Goal: Task Accomplishment & Management: Manage account settings

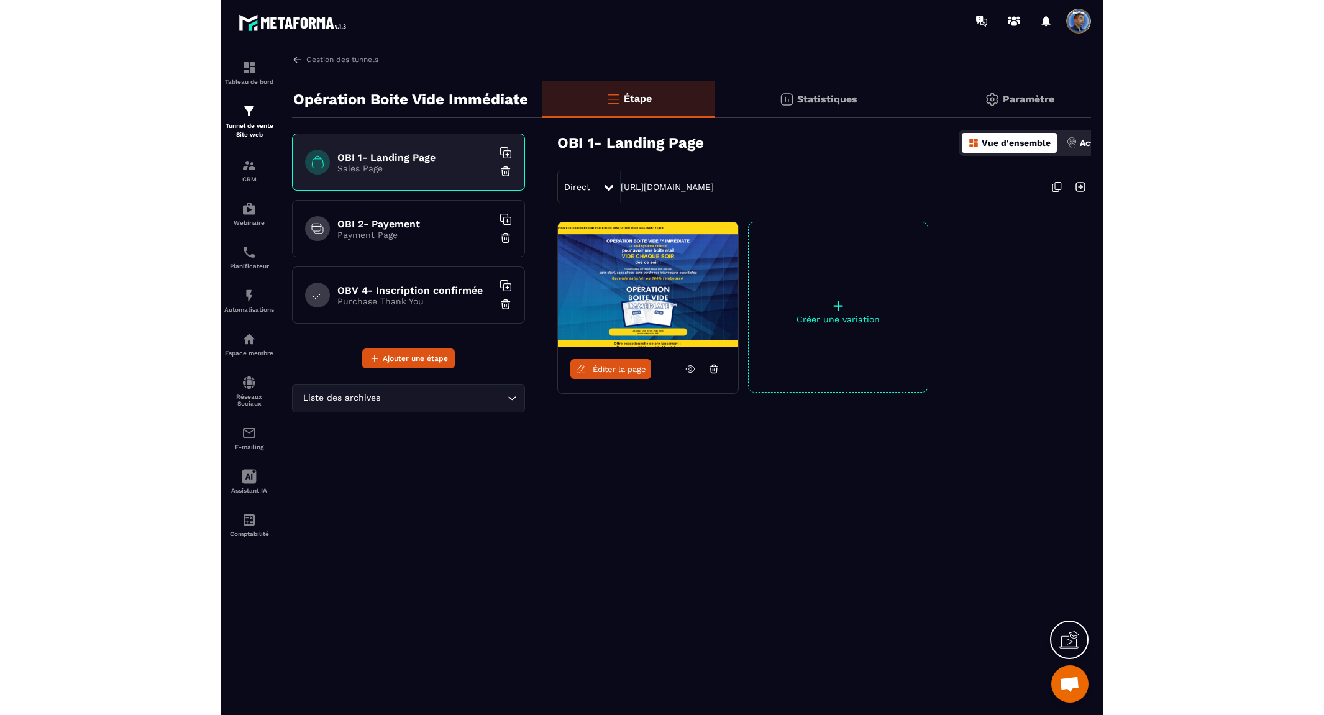
scroll to position [5799, 0]
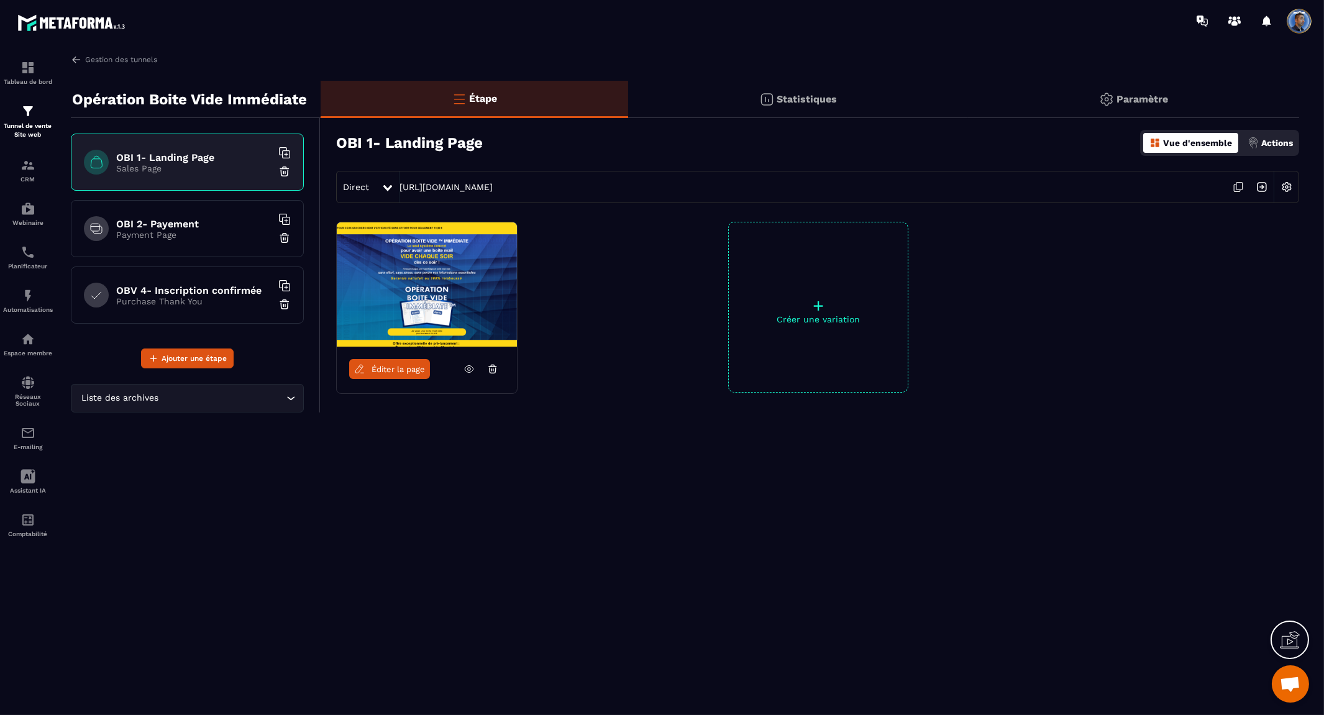
click at [882, 632] on icon at bounding box center [1290, 640] width 20 height 20
click at [882, 92] on div "Paramètre" at bounding box center [1133, 99] width 331 height 37
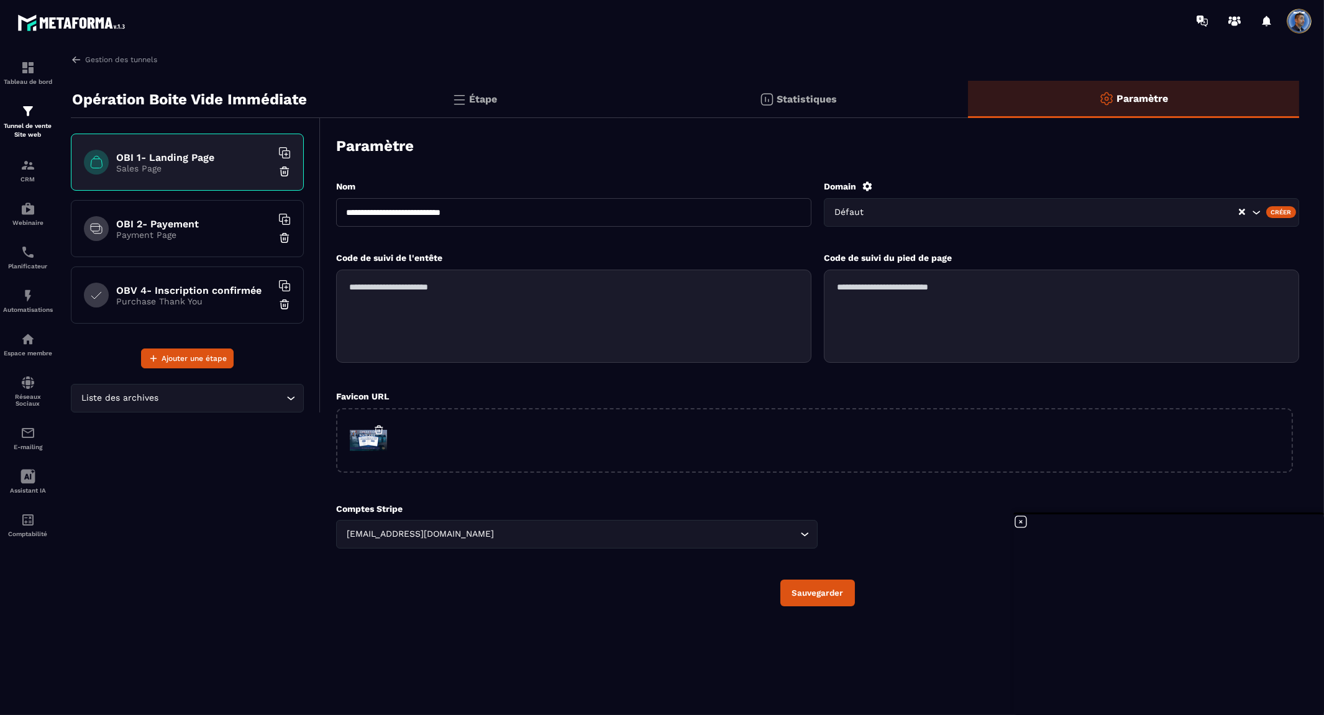
click at [882, 520] on icon at bounding box center [1021, 522] width 15 height 15
click at [529, 528] on input "Search for option" at bounding box center [647, 535] width 300 height 14
click at [872, 511] on div "Comptes Stripe [EMAIL_ADDRESS][DOMAIN_NAME] Loading... [EMAIL_ADDRESS][DOMAIN_N…" at bounding box center [817, 526] width 963 height 45
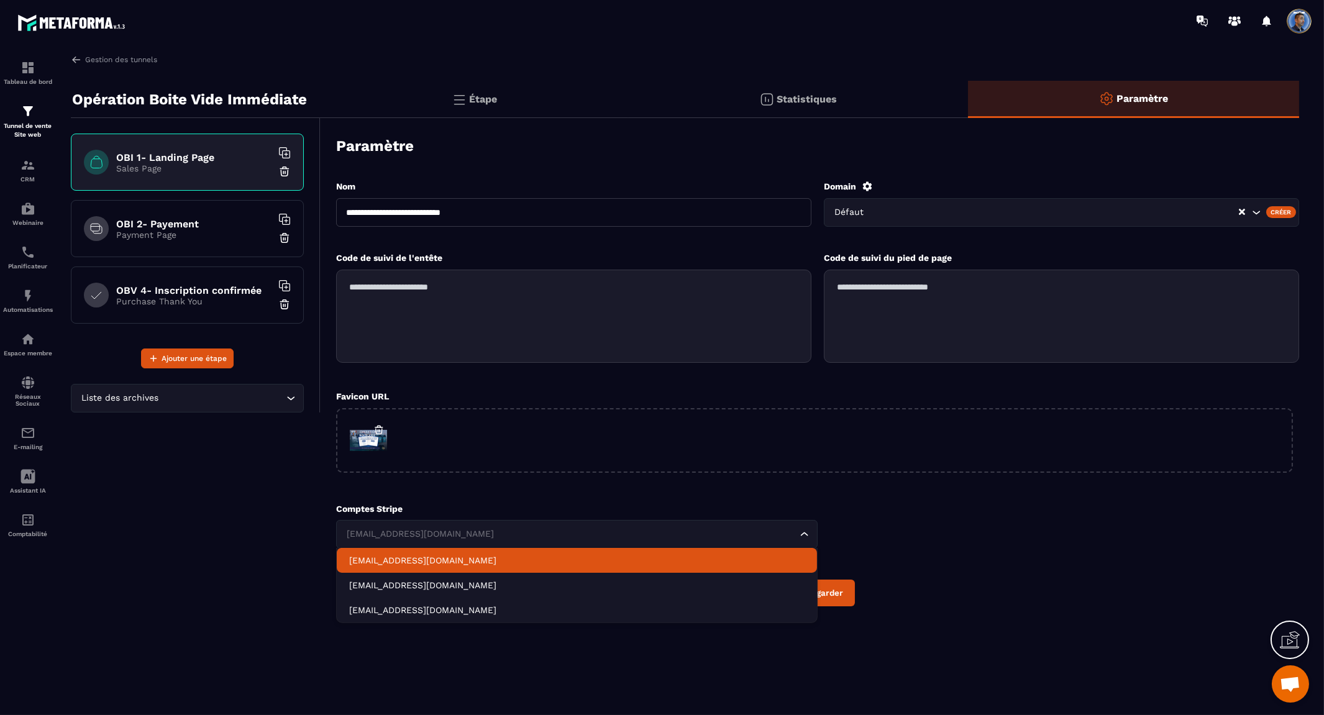
click at [748, 520] on div "[EMAIL_ADDRESS][DOMAIN_NAME] Loading..." at bounding box center [577, 534] width 482 height 29
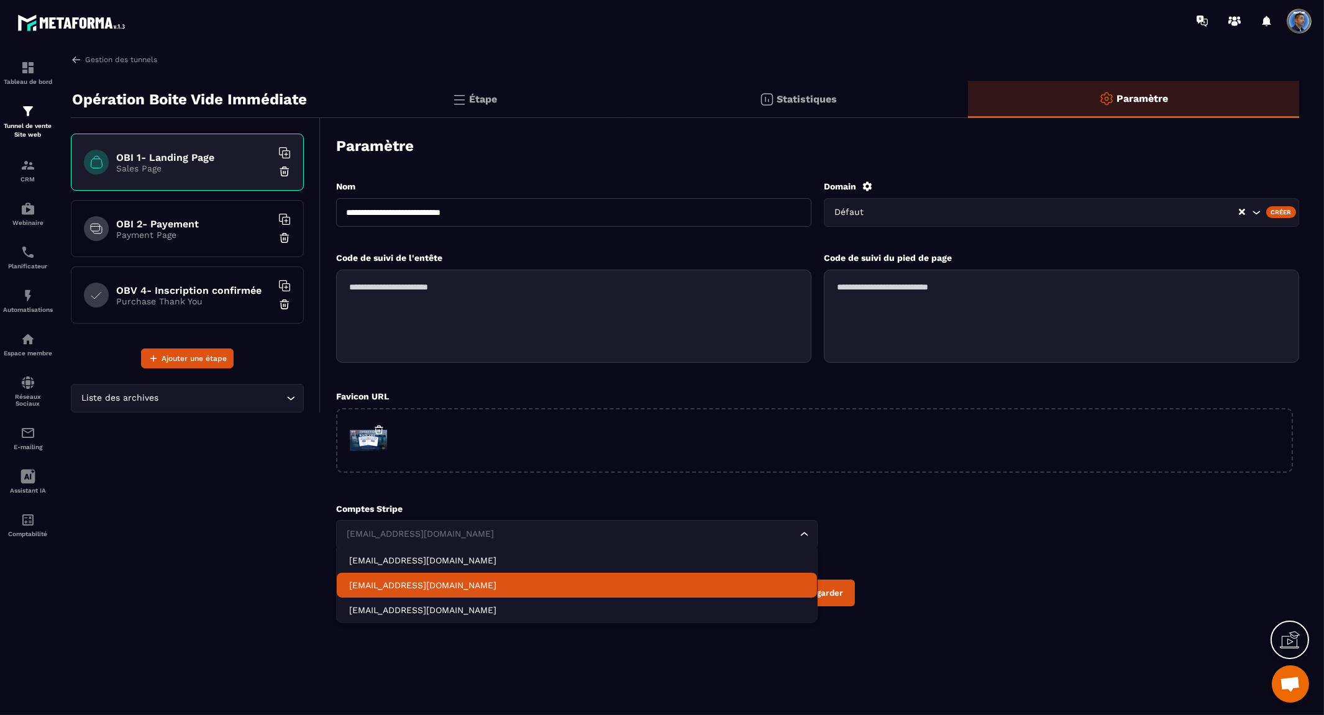
click at [708, 579] on p "[EMAIL_ADDRESS][DOMAIN_NAME]" at bounding box center [576, 585] width 455 height 12
click at [726, 530] on input "Search for option" at bounding box center [570, 535] width 453 height 14
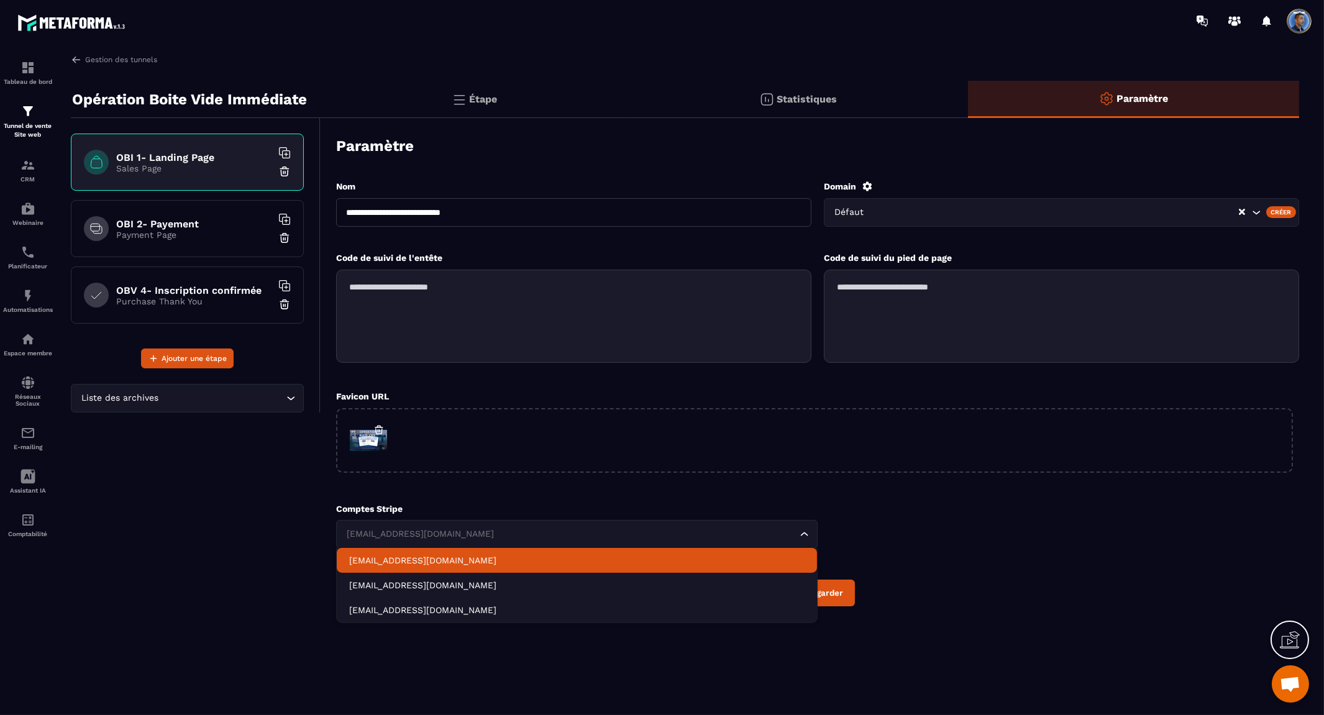
click at [618, 557] on p "[EMAIL_ADDRESS][DOMAIN_NAME]" at bounding box center [576, 560] width 455 height 12
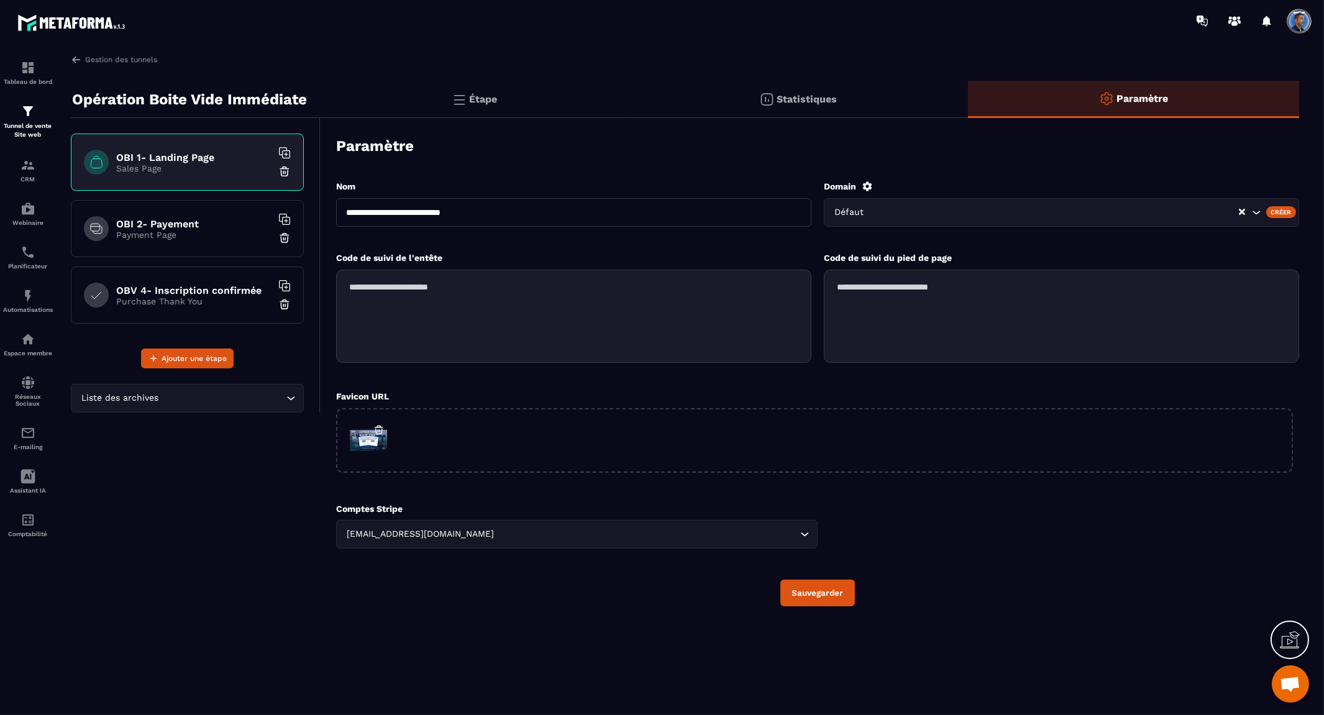
click at [162, 221] on h6 "OBI 2- Payement" at bounding box center [193, 224] width 155 height 12
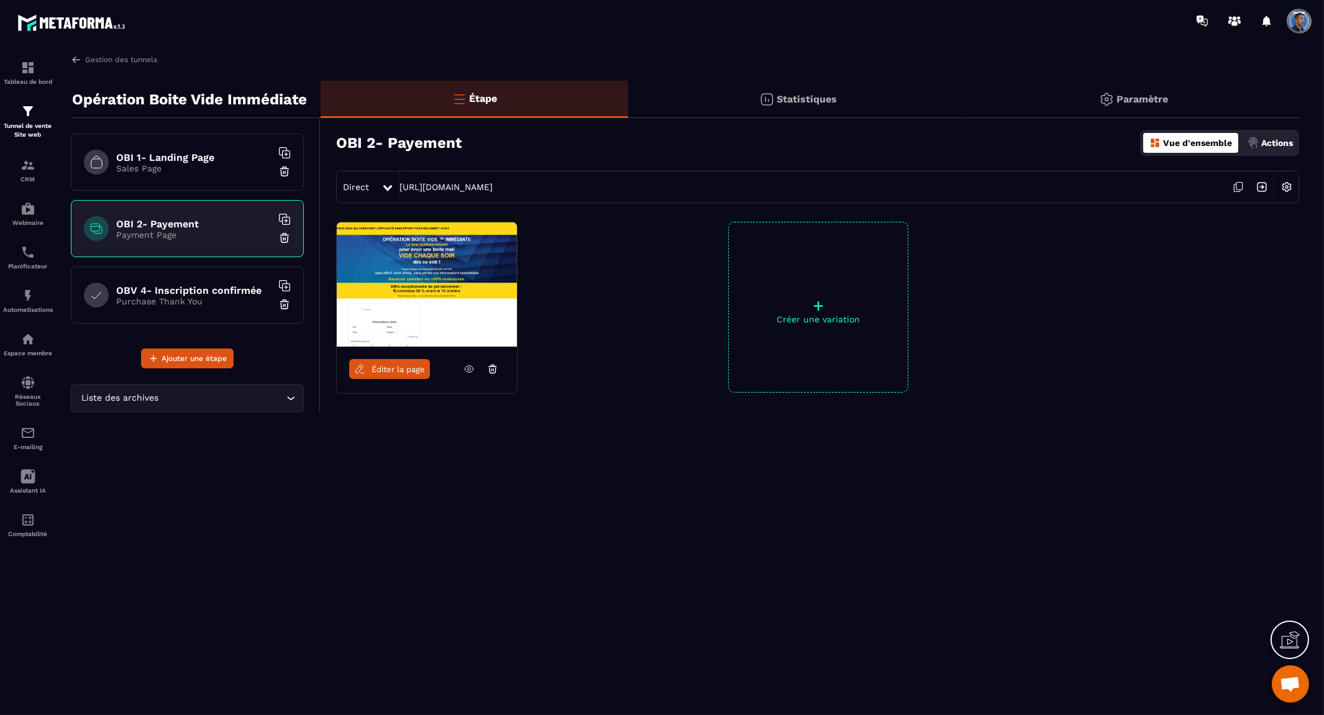
click at [882, 94] on p "Paramètre" at bounding box center [1143, 99] width 52 height 12
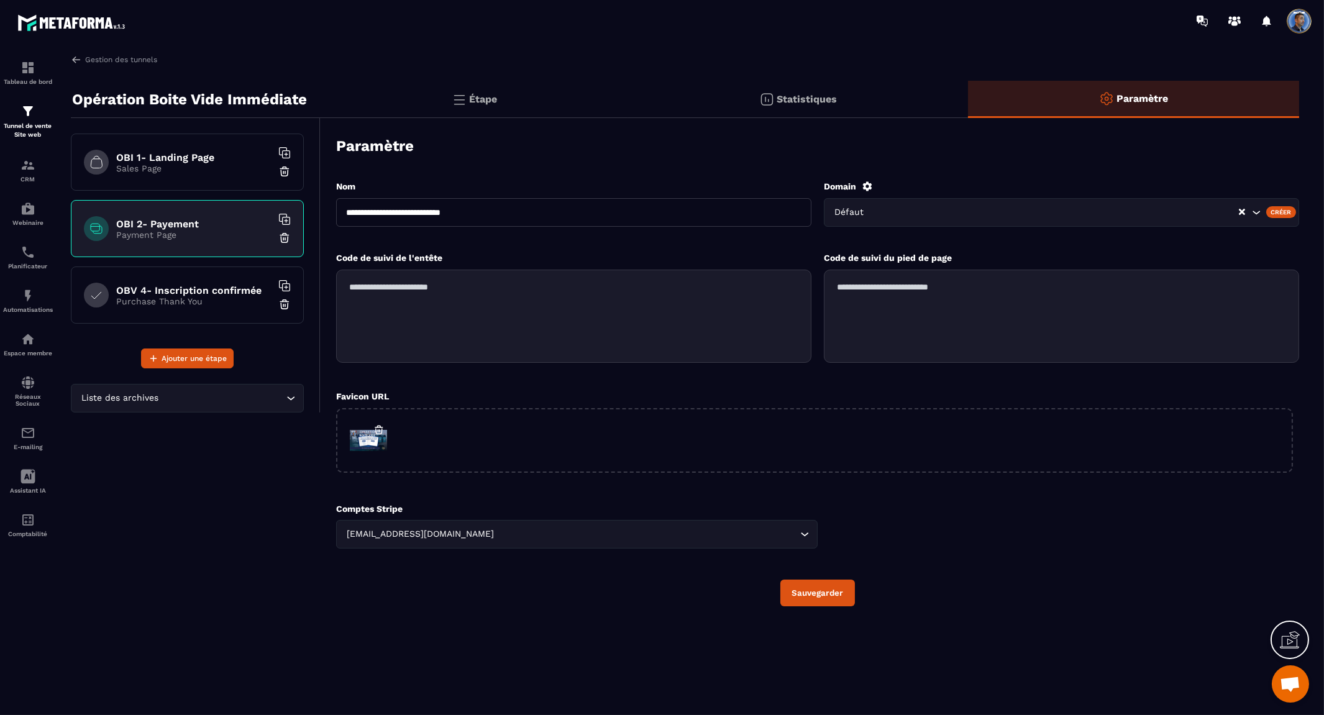
click at [831, 97] on p "Statistiques" at bounding box center [807, 99] width 60 height 12
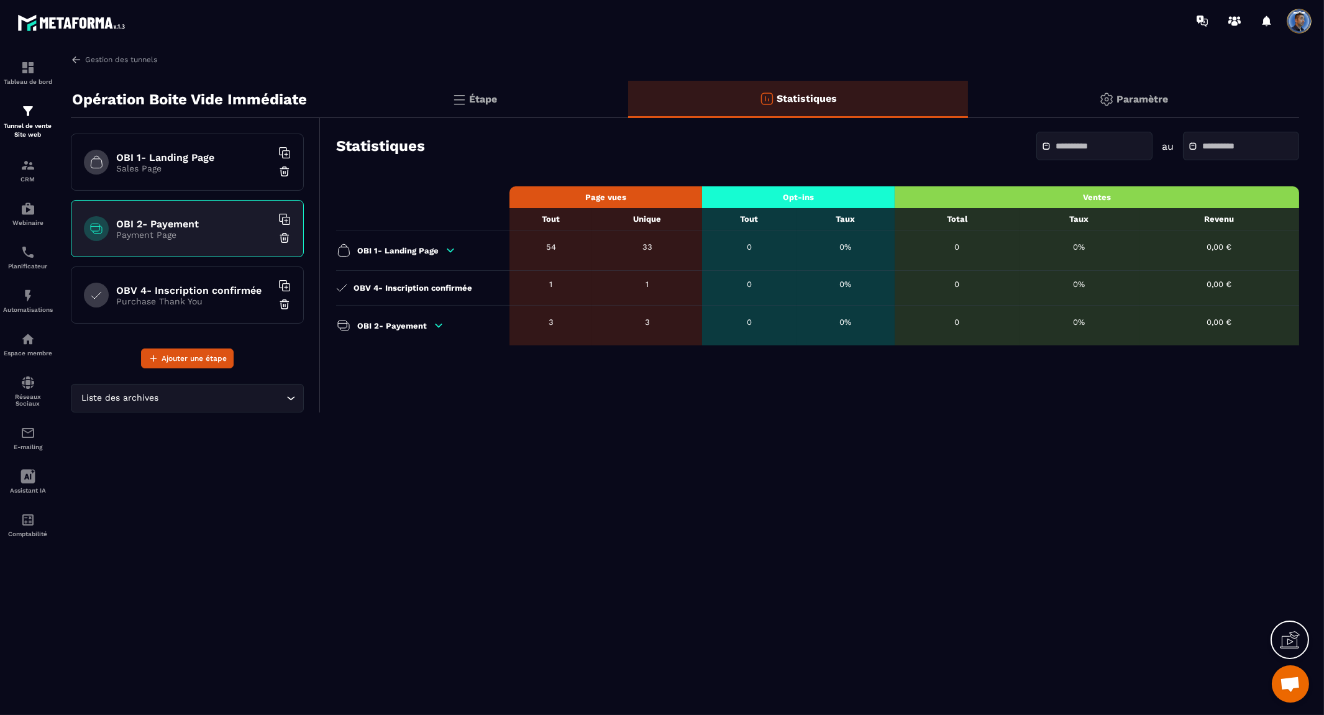
click at [433, 326] on icon at bounding box center [438, 325] width 11 height 11
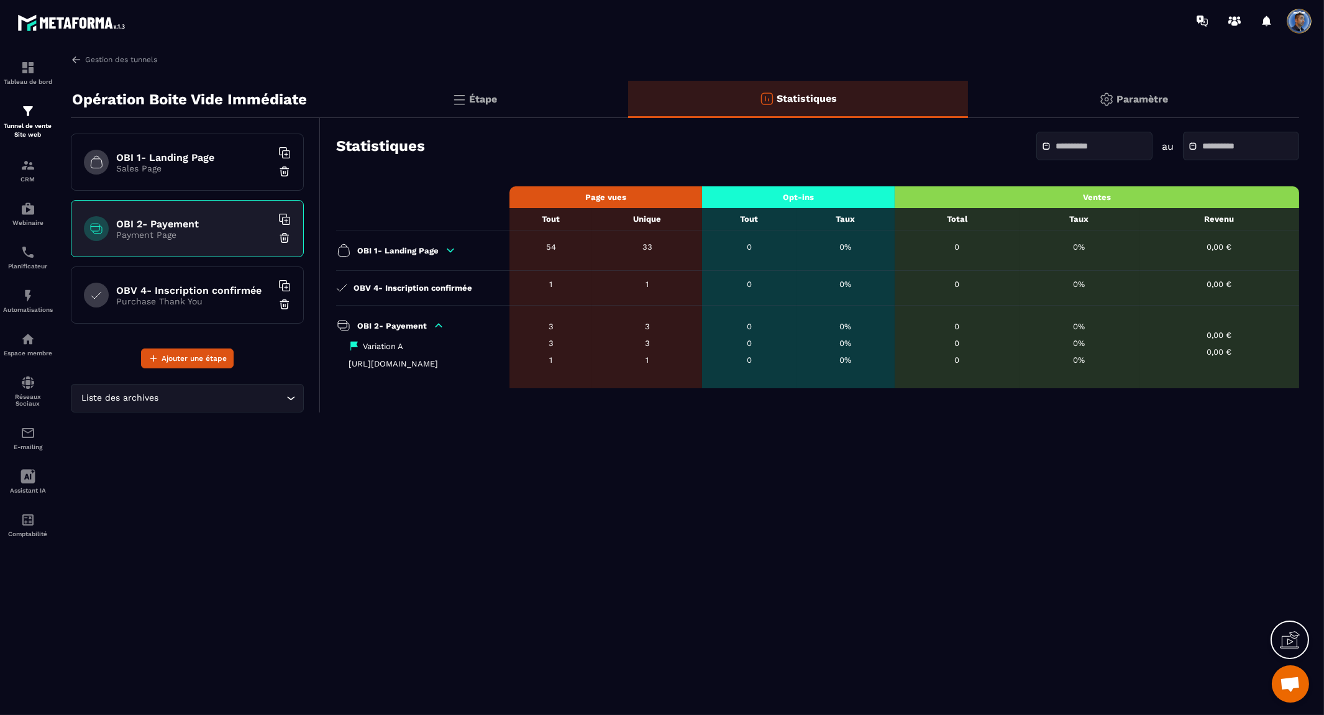
click at [217, 163] on p "Sales Page" at bounding box center [193, 168] width 155 height 10
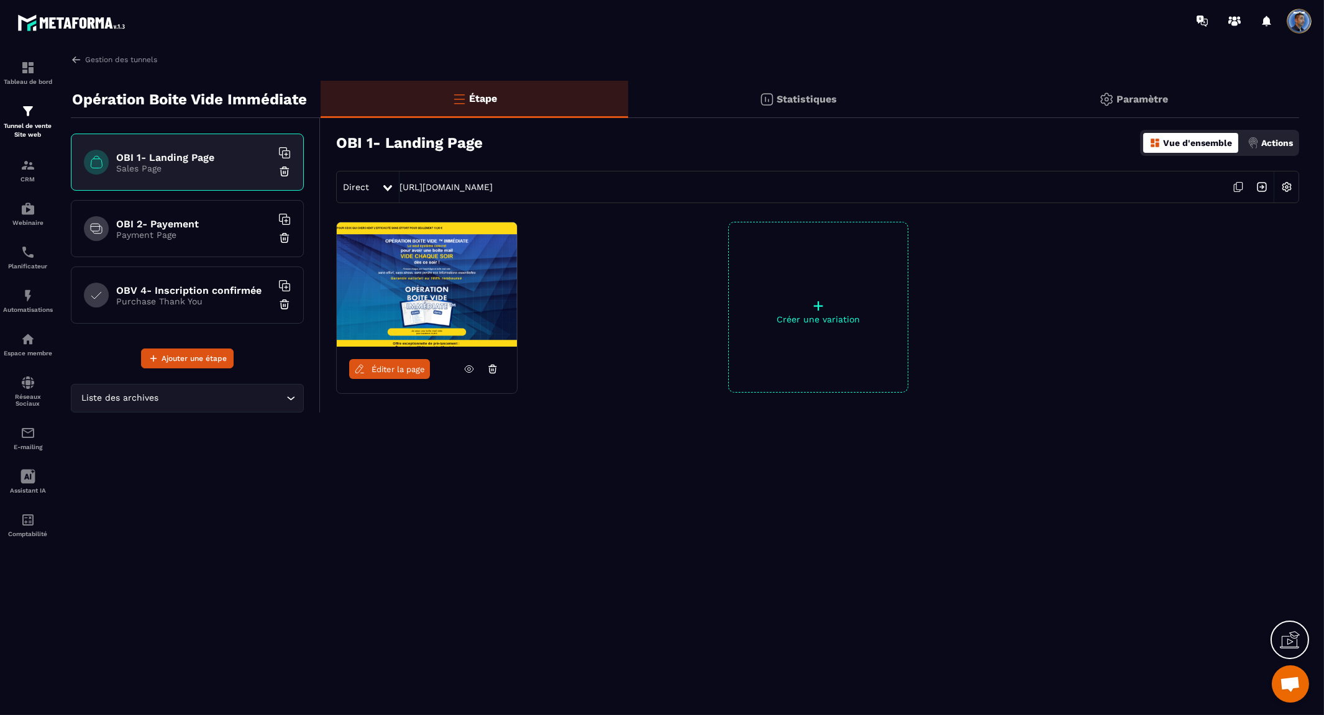
click at [206, 215] on div "OBI 2- Payement Payment Page" at bounding box center [187, 228] width 233 height 57
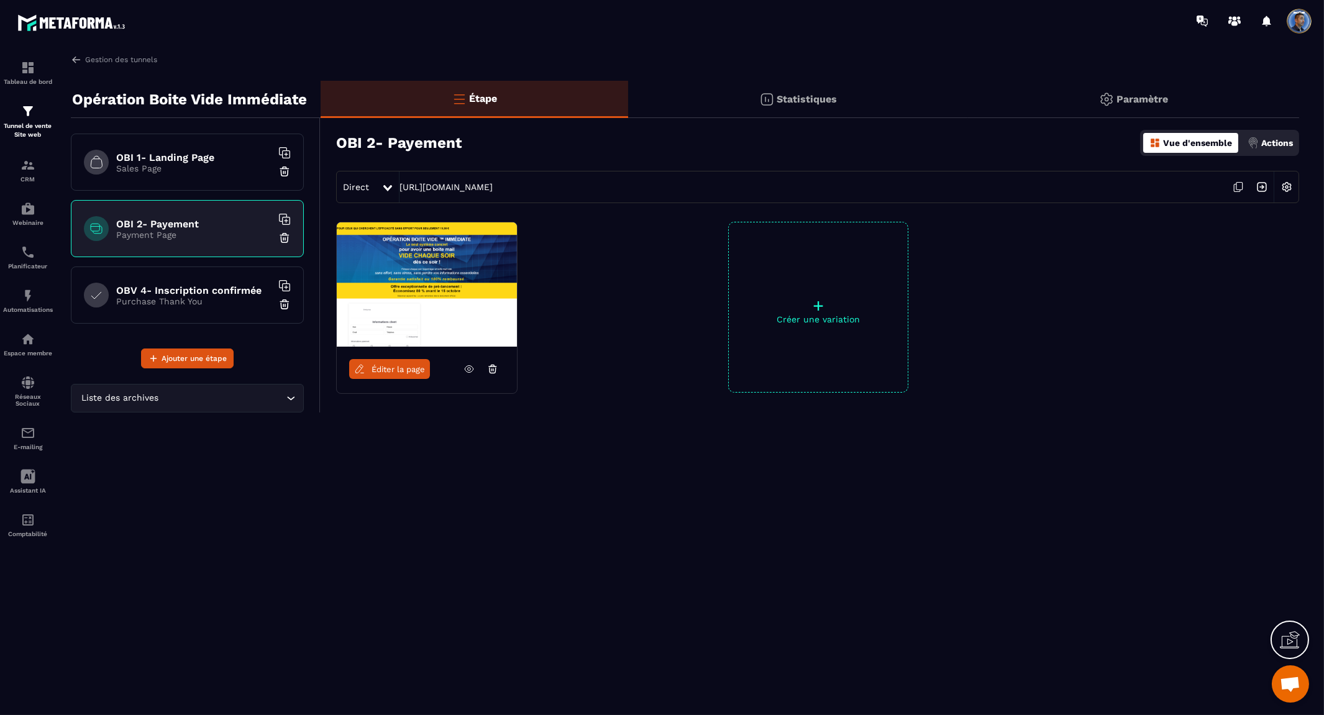
click at [205, 286] on h6 "OBV 4- Inscription confirmée" at bounding box center [193, 291] width 155 height 12
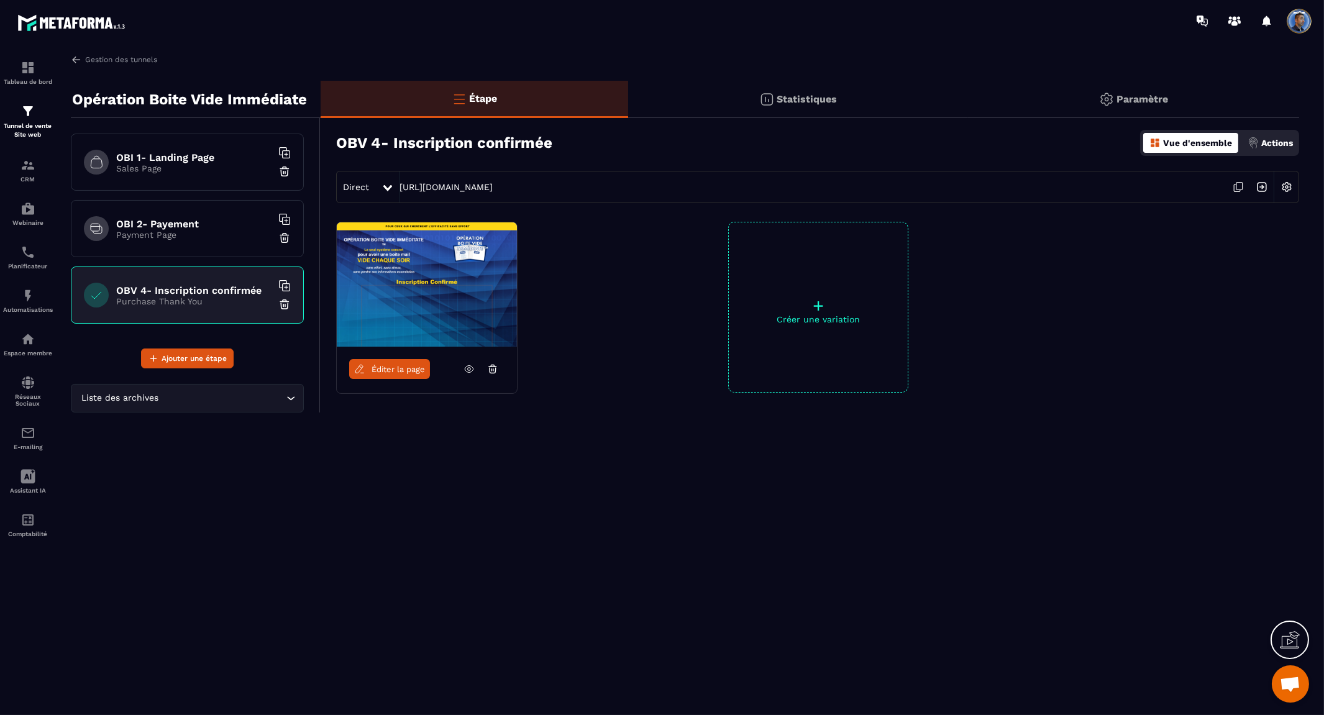
click at [774, 102] on div "Statistiques" at bounding box center [798, 99] width 340 height 37
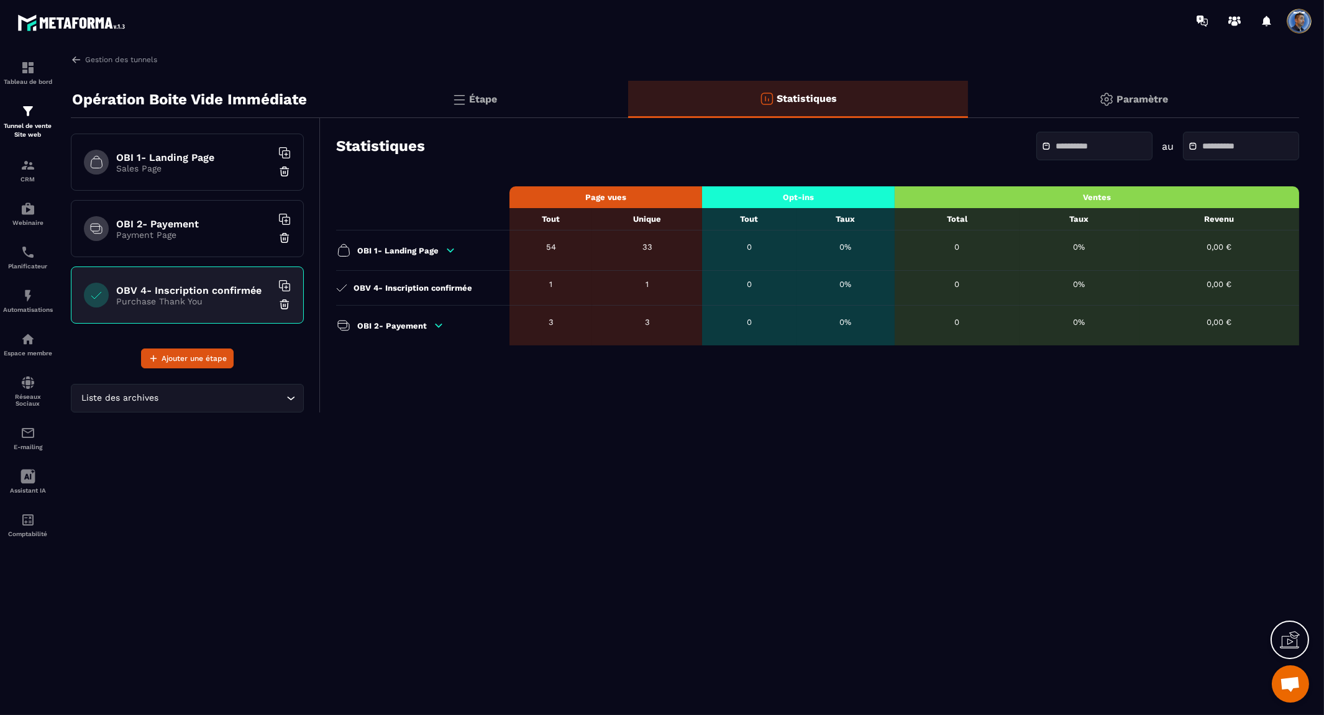
click at [492, 102] on p "Étape" at bounding box center [484, 99] width 28 height 12
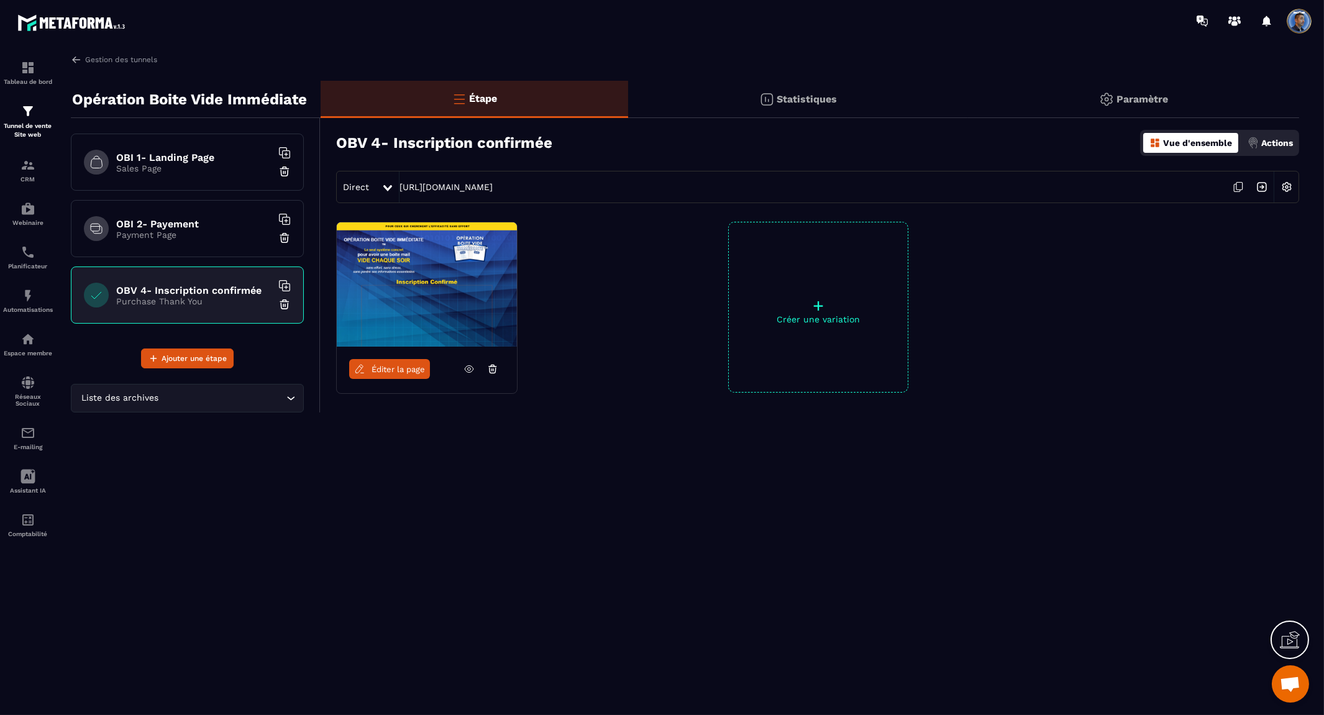
click at [792, 86] on div "Statistiques" at bounding box center [798, 99] width 340 height 37
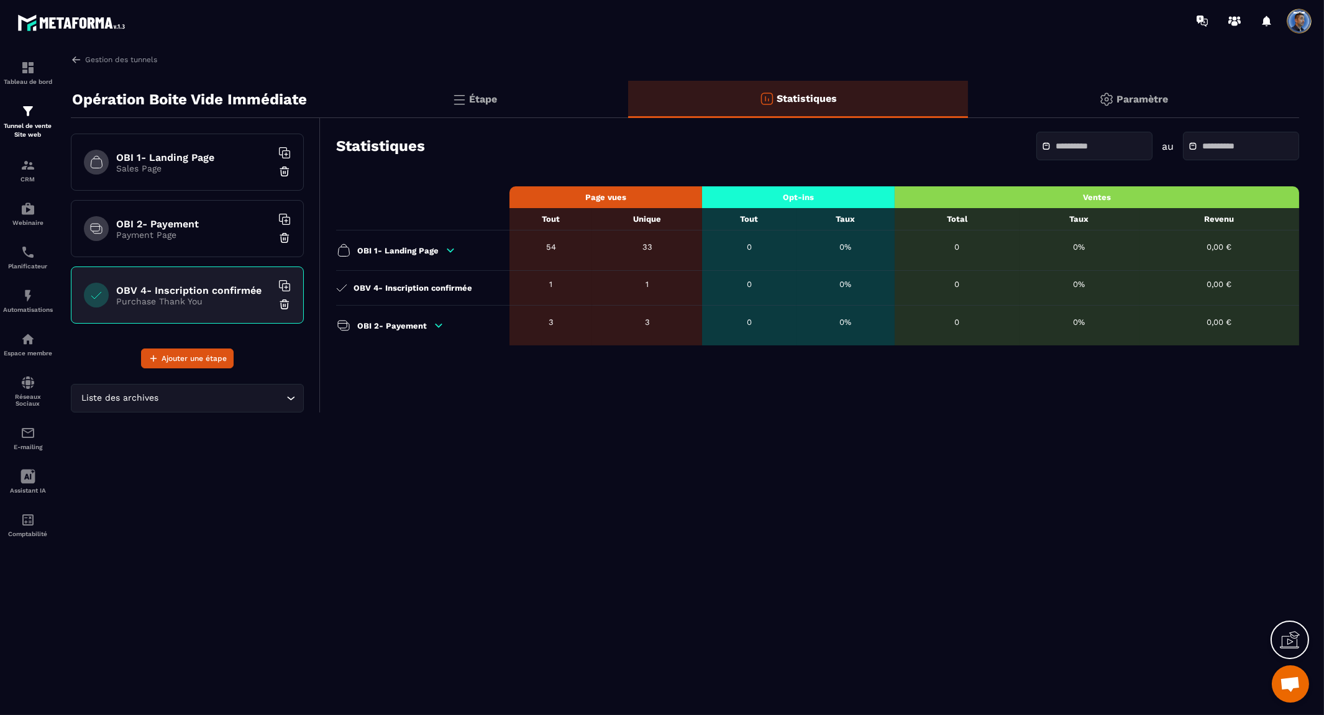
click at [882, 94] on p "Paramètre" at bounding box center [1143, 99] width 52 height 12
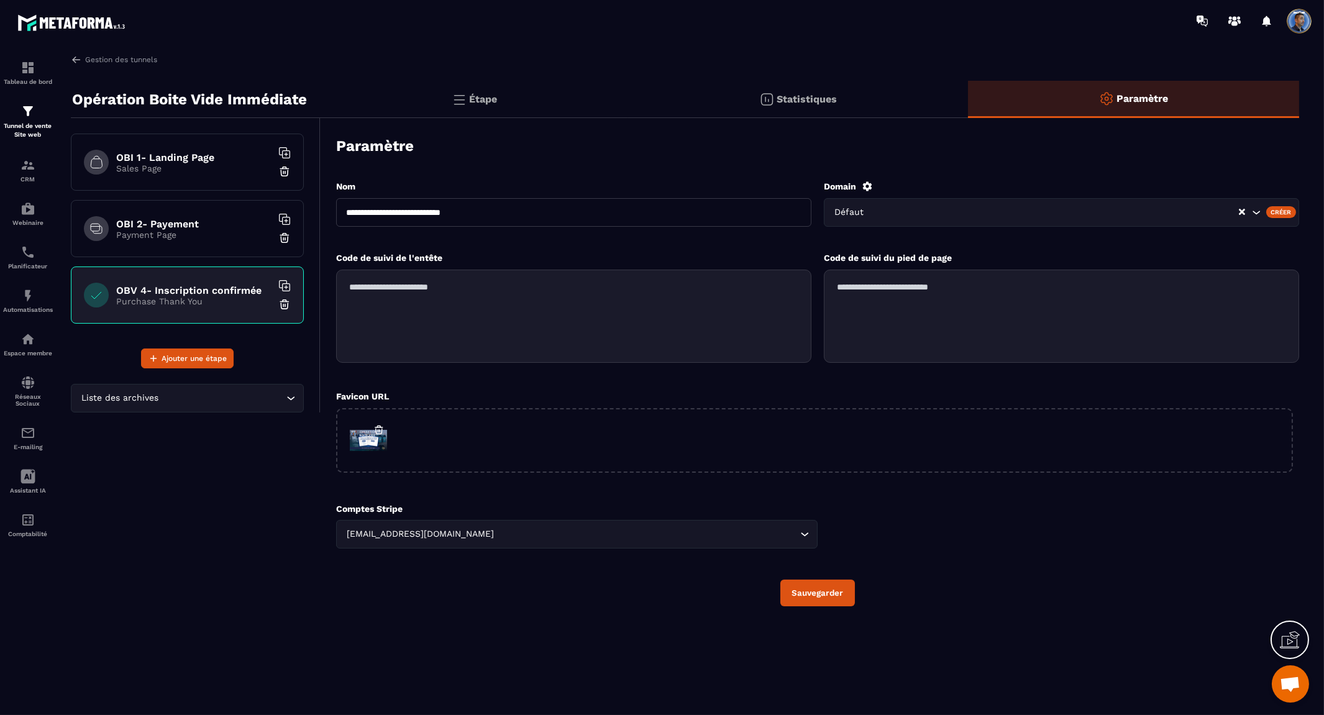
click at [882, 635] on icon at bounding box center [1290, 640] width 20 height 20
click at [179, 230] on p "Payment Page" at bounding box center [193, 235] width 155 height 10
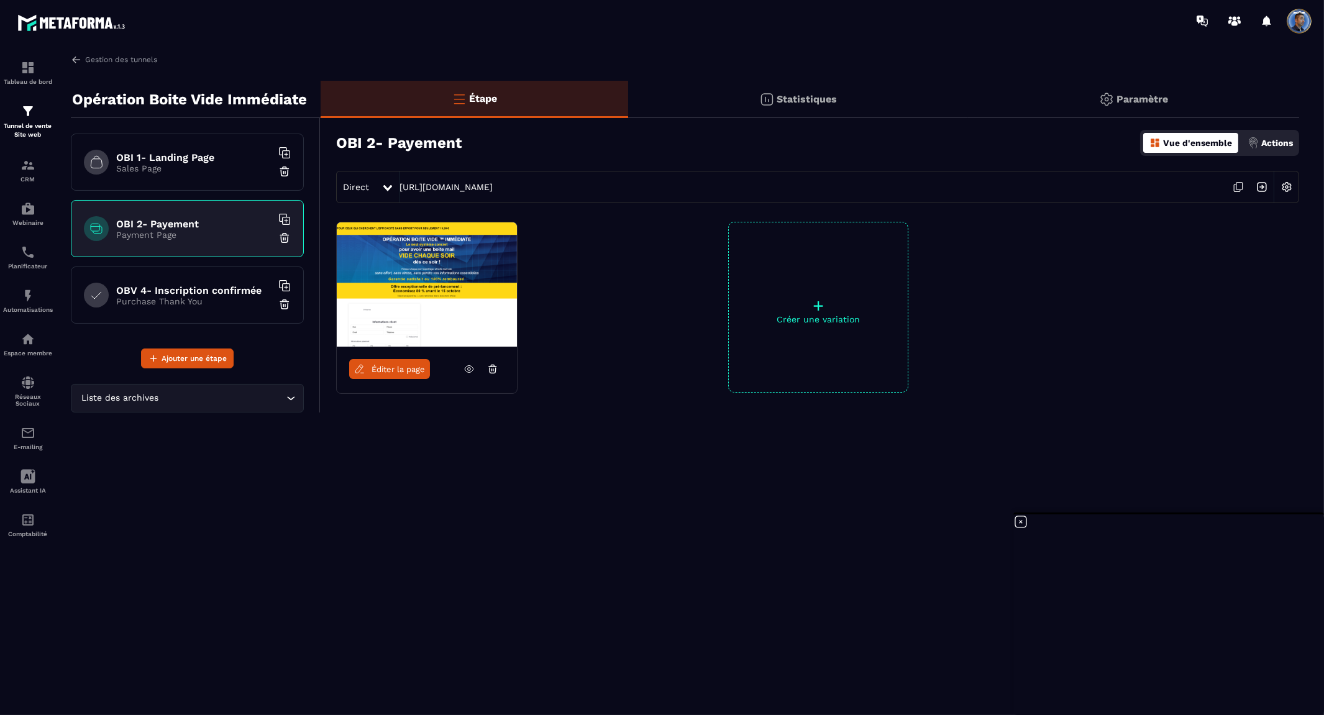
click at [190, 157] on h6 "OBI 1- Landing Page" at bounding box center [193, 158] width 155 height 12
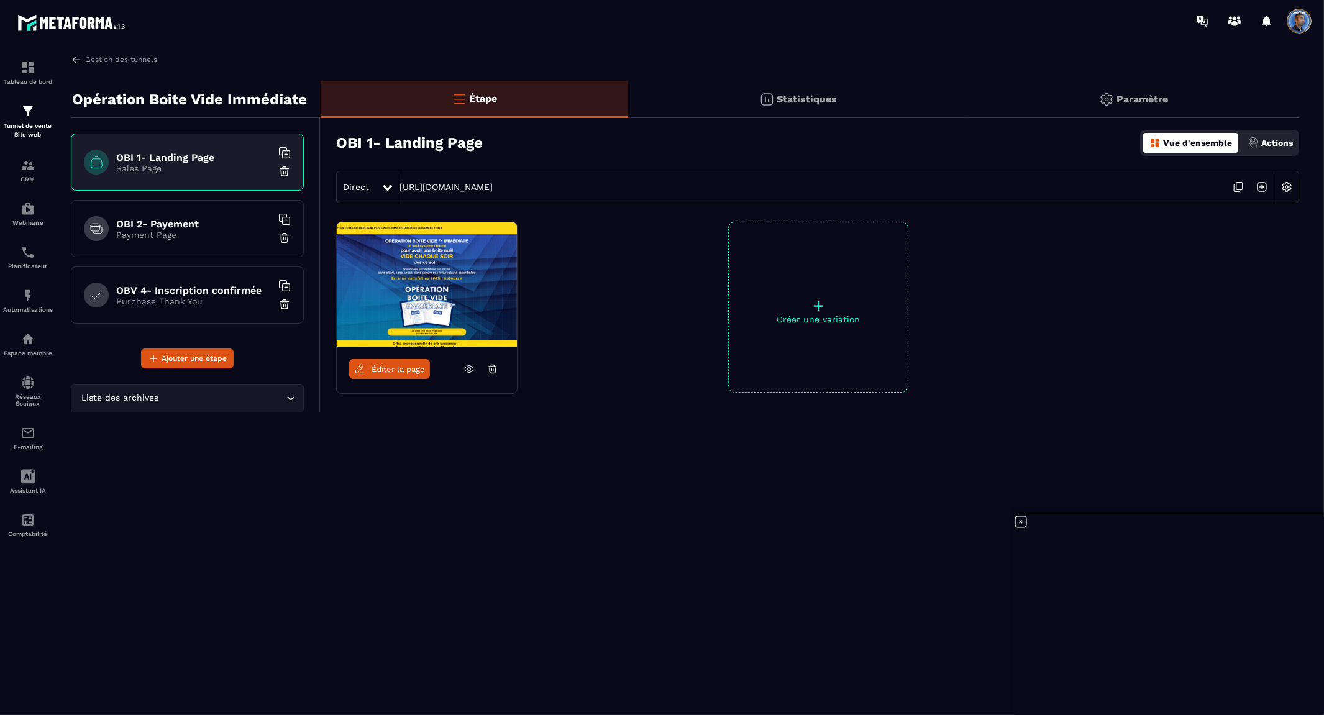
click at [468, 370] on icon at bounding box center [469, 369] width 3 height 3
click at [882, 522] on icon at bounding box center [1021, 522] width 15 height 15
click at [493, 183] on link "[URL][DOMAIN_NAME]" at bounding box center [446, 187] width 93 height 10
click at [93, 58] on link "Gestion des tunnels" at bounding box center [114, 59] width 86 height 11
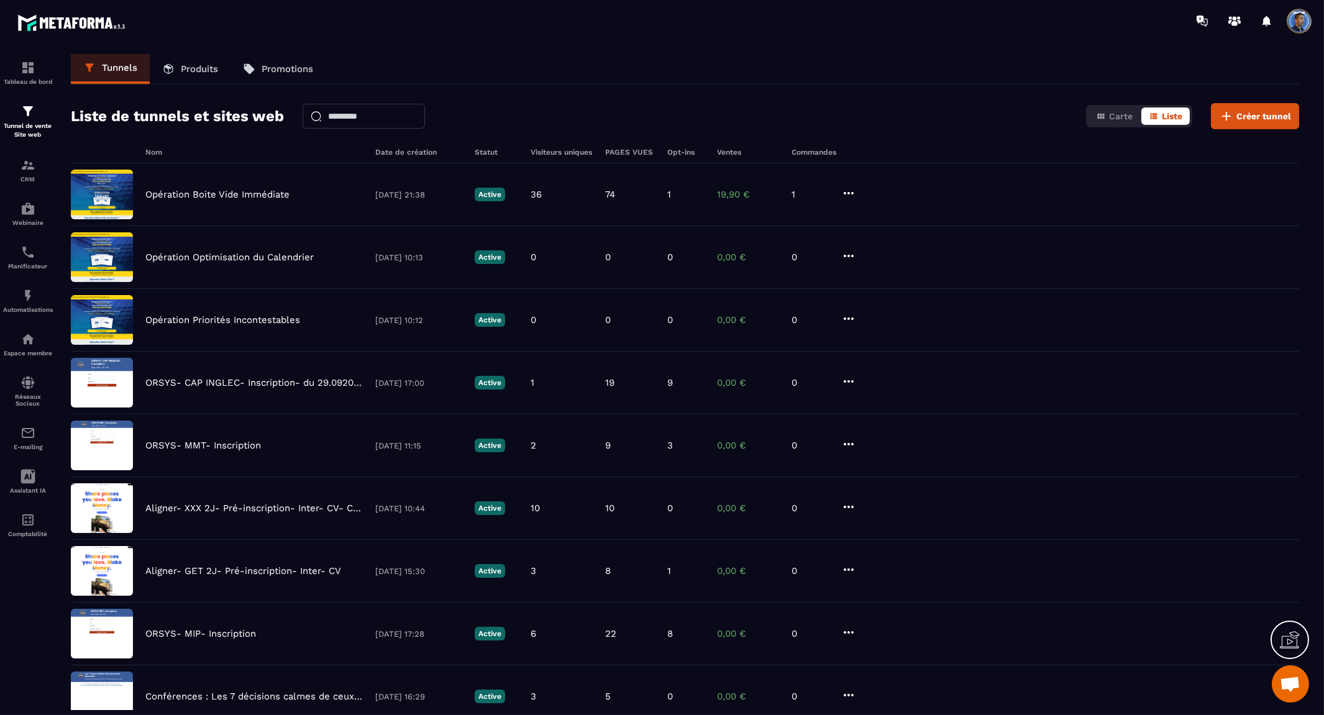
click at [191, 70] on p "Produits" at bounding box center [199, 68] width 37 height 11
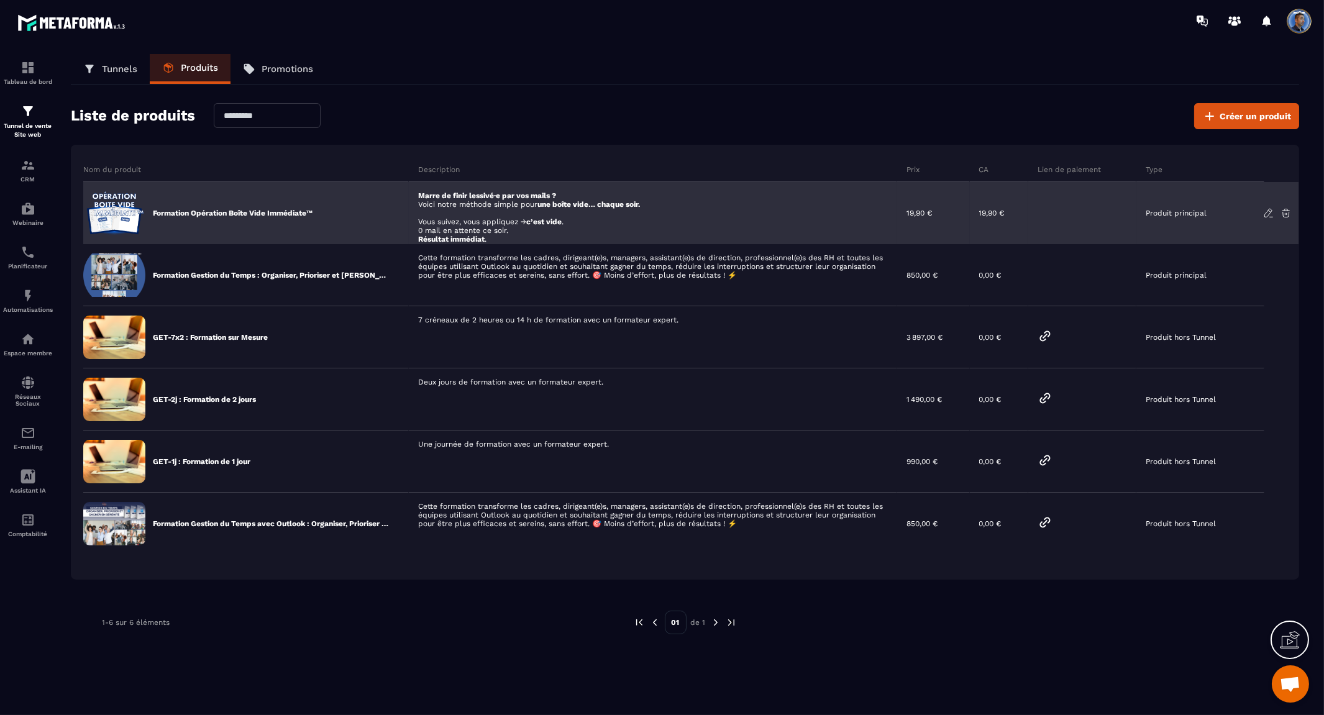
click at [199, 201] on div "Formation Opération Boîte Vide Immédiate™" at bounding box center [246, 213] width 326 height 62
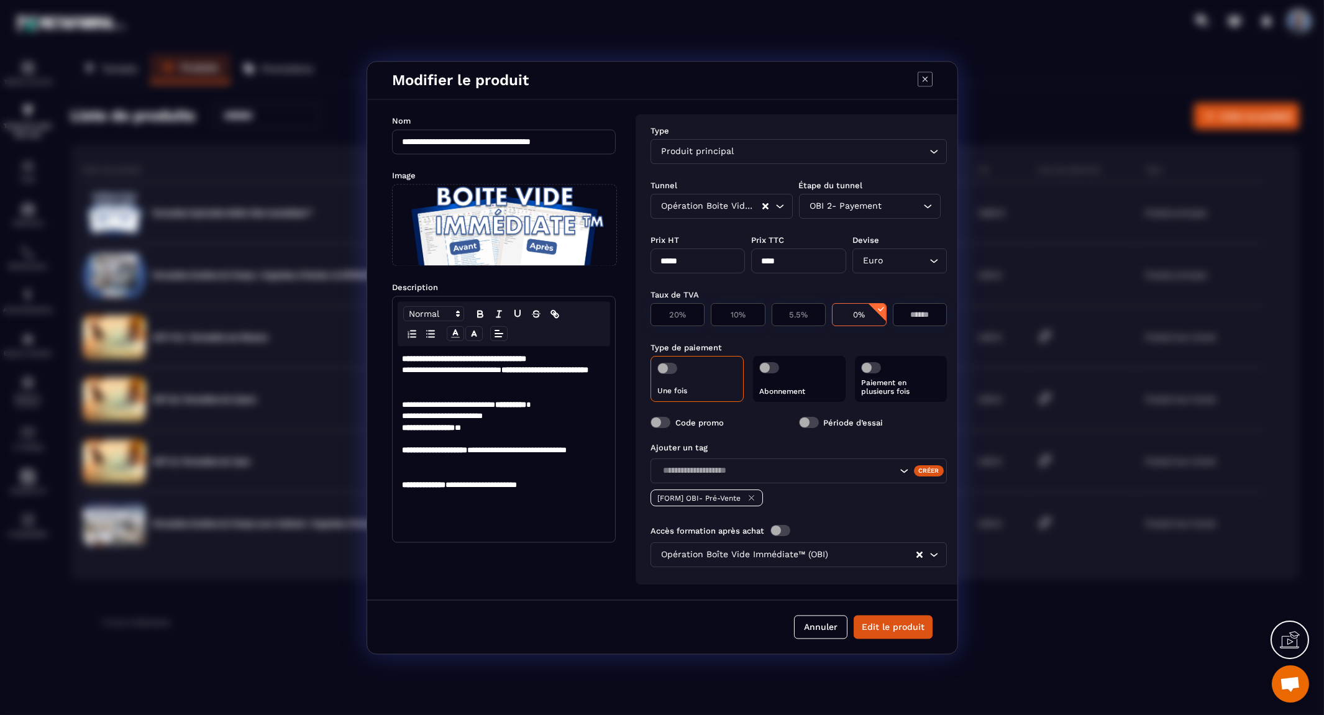
click at [882, 71] on icon "Modal window" at bounding box center [925, 78] width 15 height 15
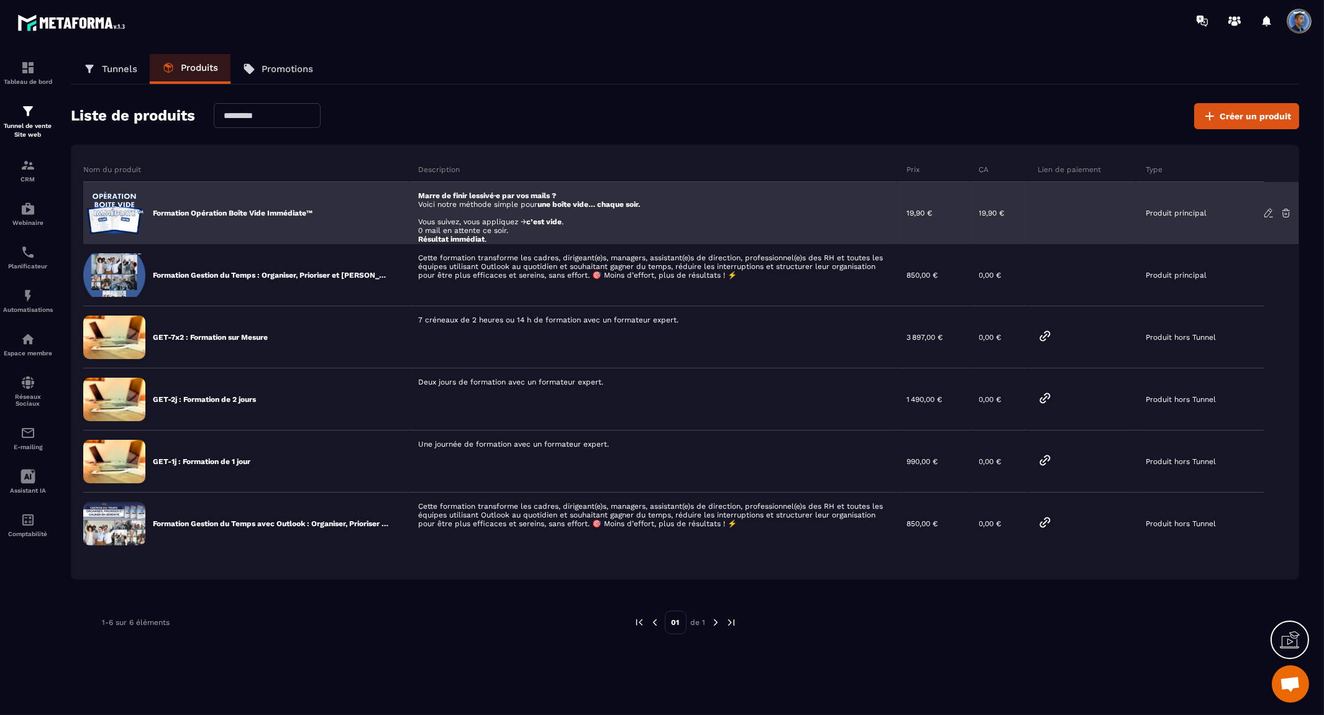
click at [163, 206] on div "Formation Opération Boîte Vide Immédiate™" at bounding box center [246, 213] width 326 height 62
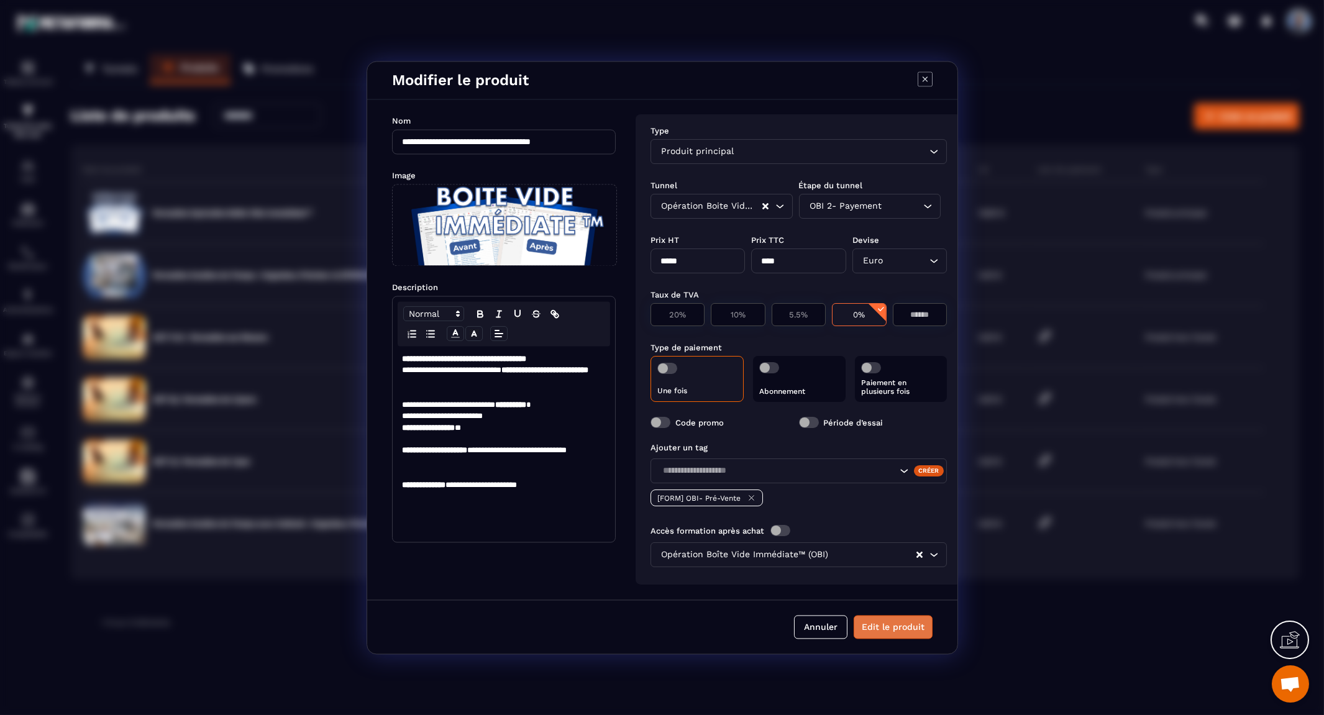
click at [882, 631] on button "Edit le produit" at bounding box center [893, 627] width 79 height 24
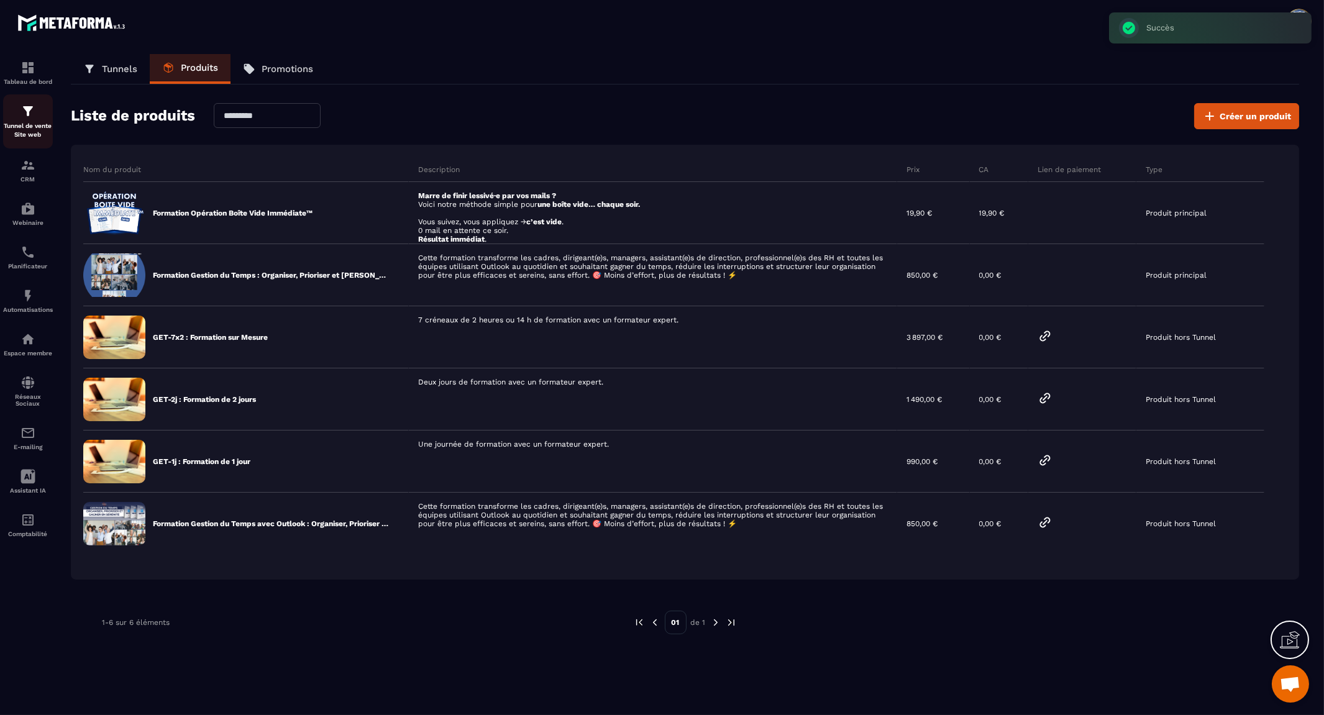
click at [27, 114] on img at bounding box center [28, 111] width 15 height 15
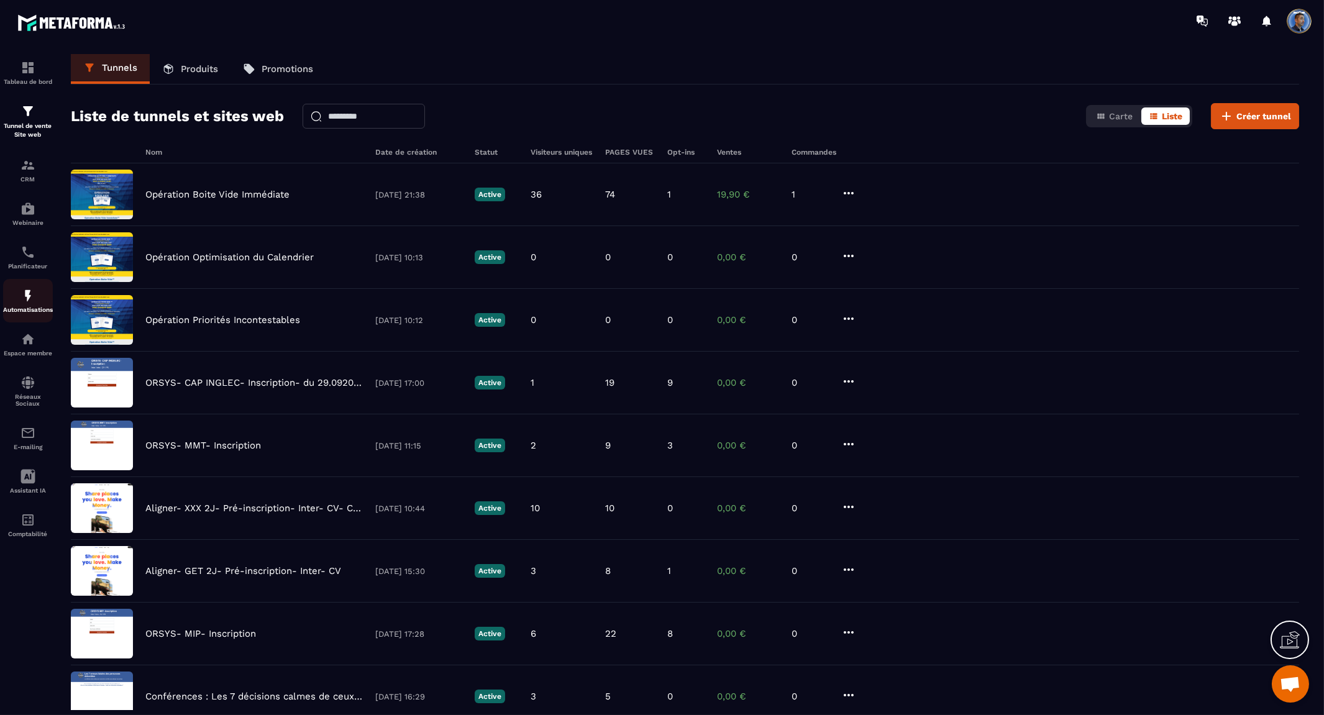
click at [23, 295] on img at bounding box center [28, 295] width 15 height 15
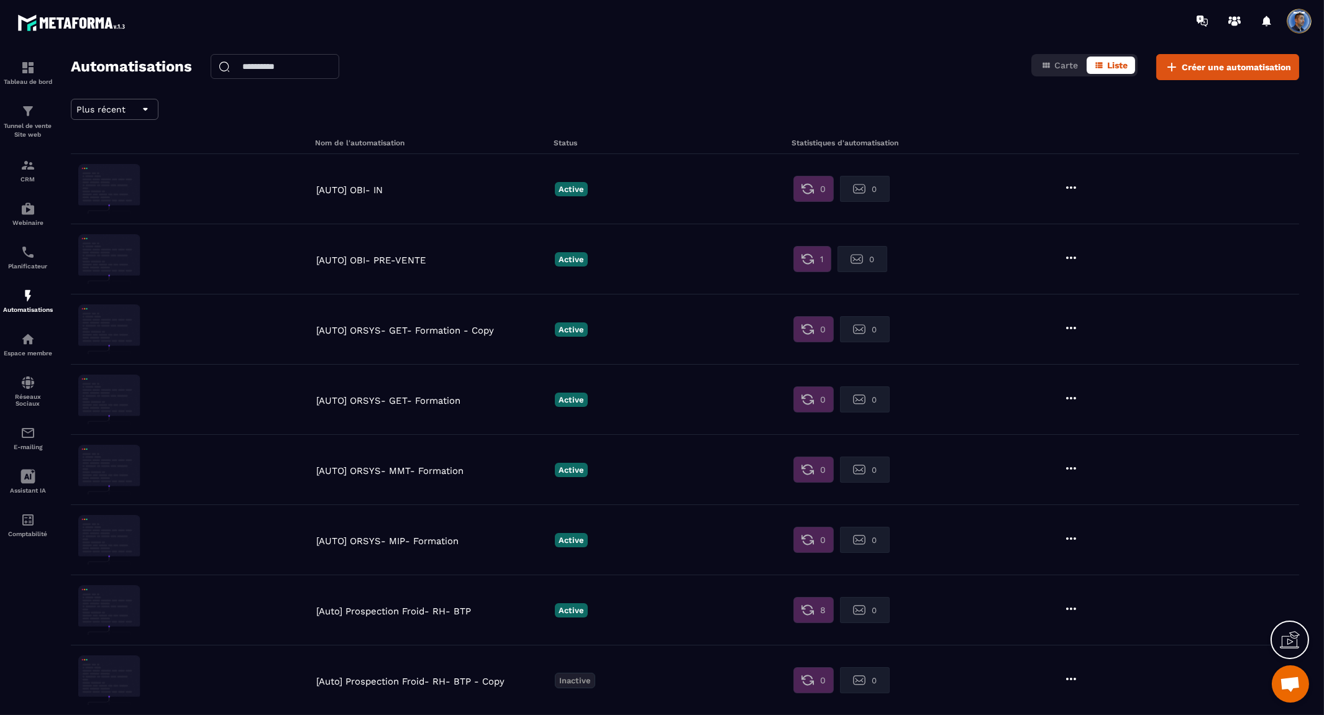
click at [381, 259] on p "[AUTO] OBI- PRE-VENTE" at bounding box center [432, 260] width 232 height 11
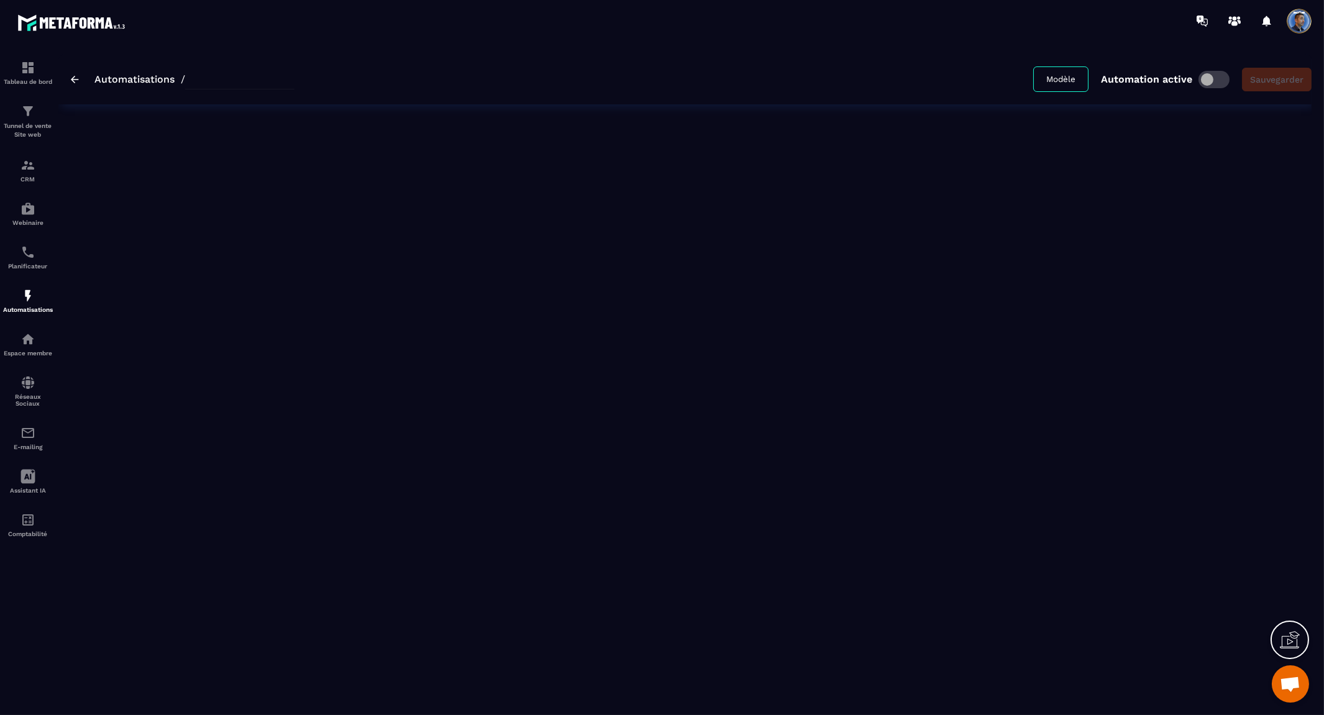
type input "**********"
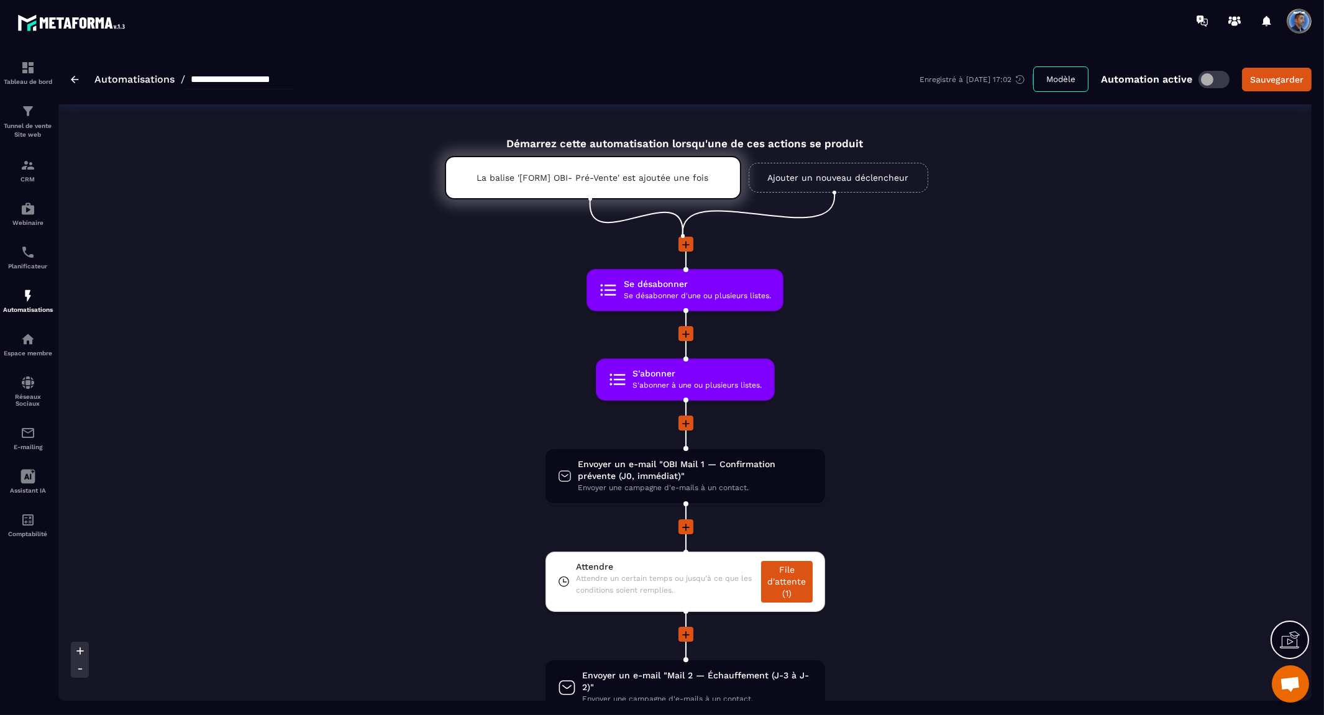
click at [75, 76] on img at bounding box center [75, 79] width 8 height 7
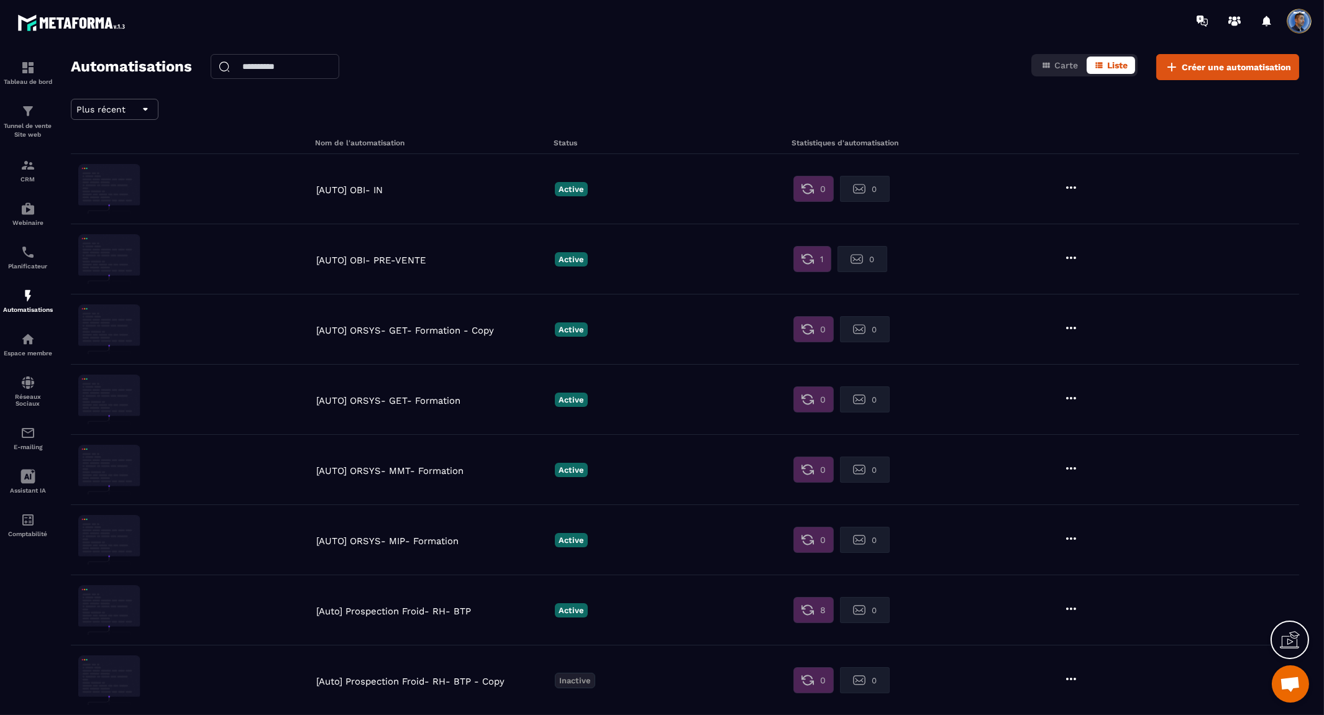
click at [882, 21] on span at bounding box center [1299, 21] width 25 height 25
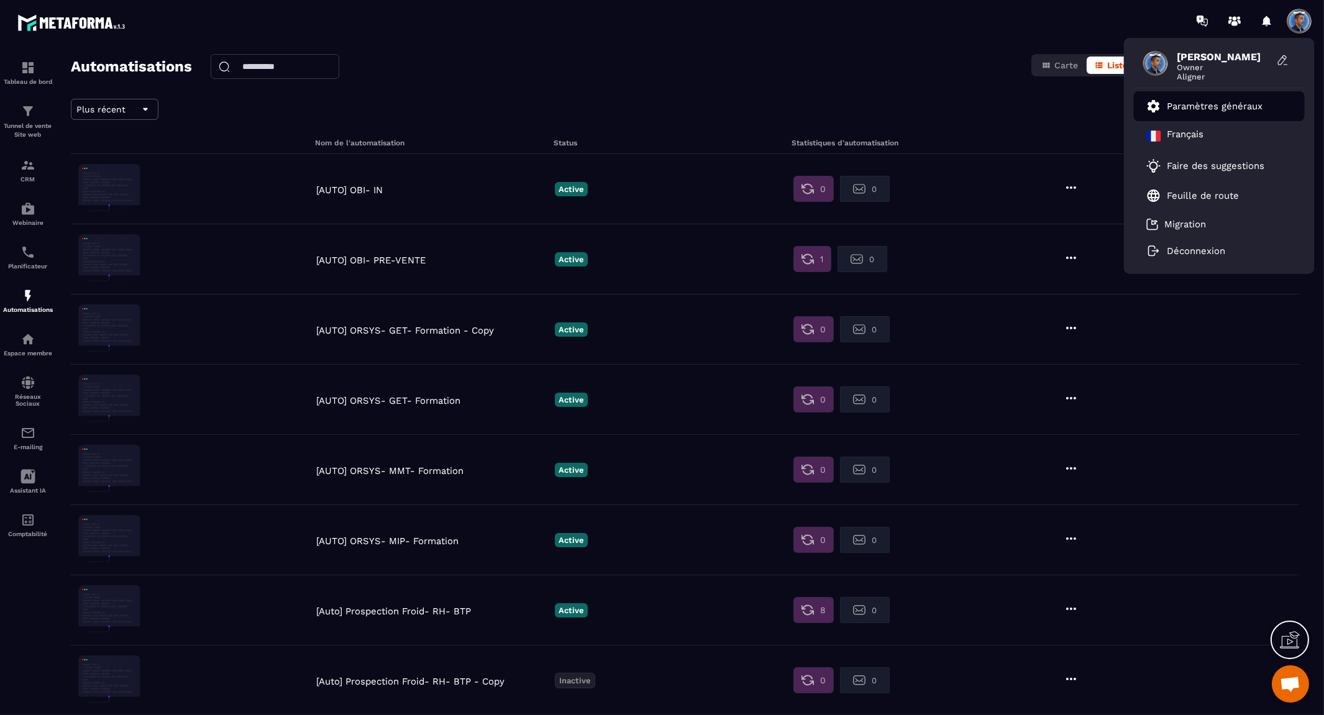
click at [882, 102] on p "Paramètres généraux" at bounding box center [1216, 106] width 96 height 11
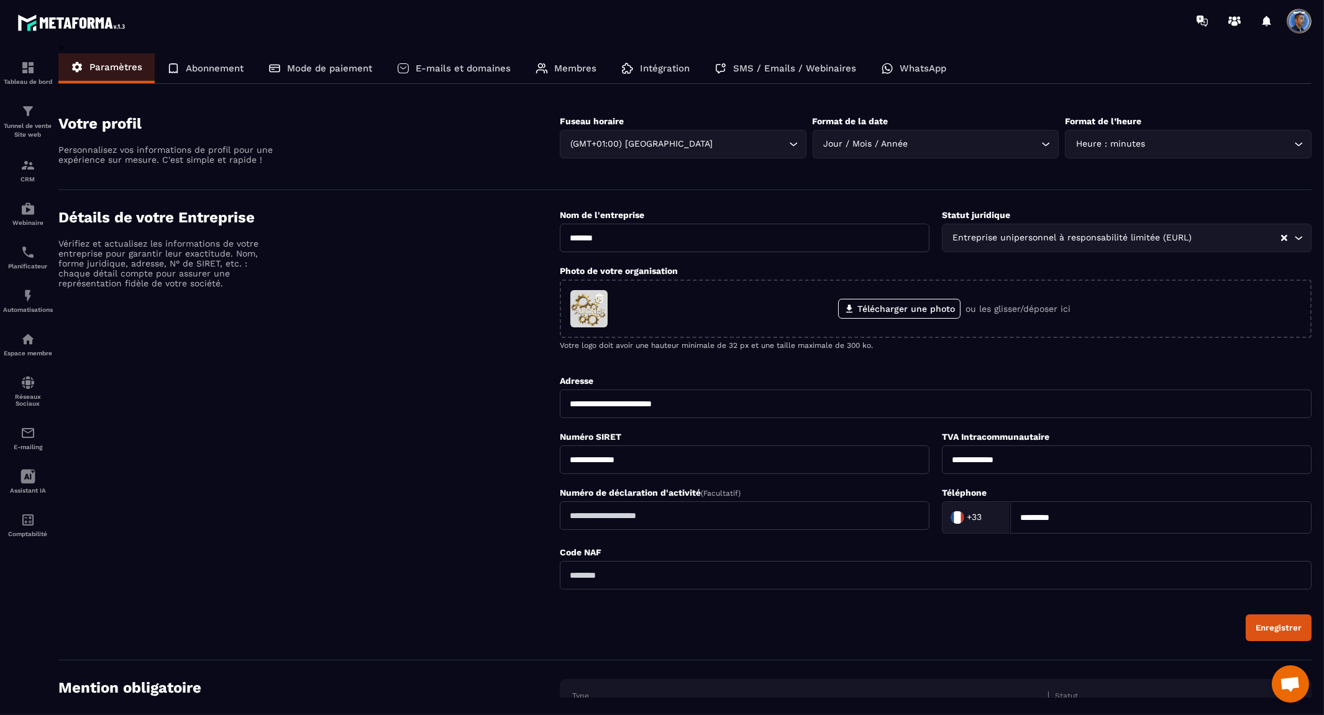
click at [201, 66] on p "Abonnement" at bounding box center [215, 68] width 58 height 11
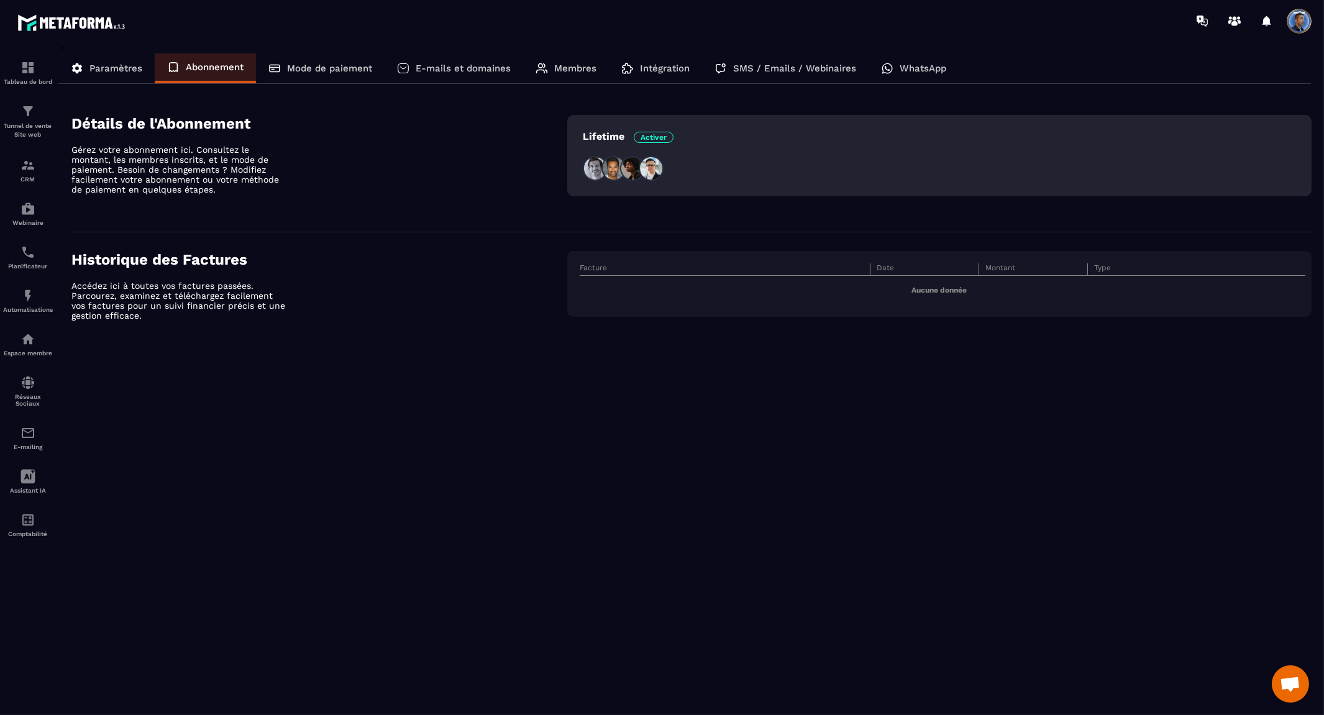
click at [302, 60] on div "Mode de paiement" at bounding box center [320, 68] width 129 height 30
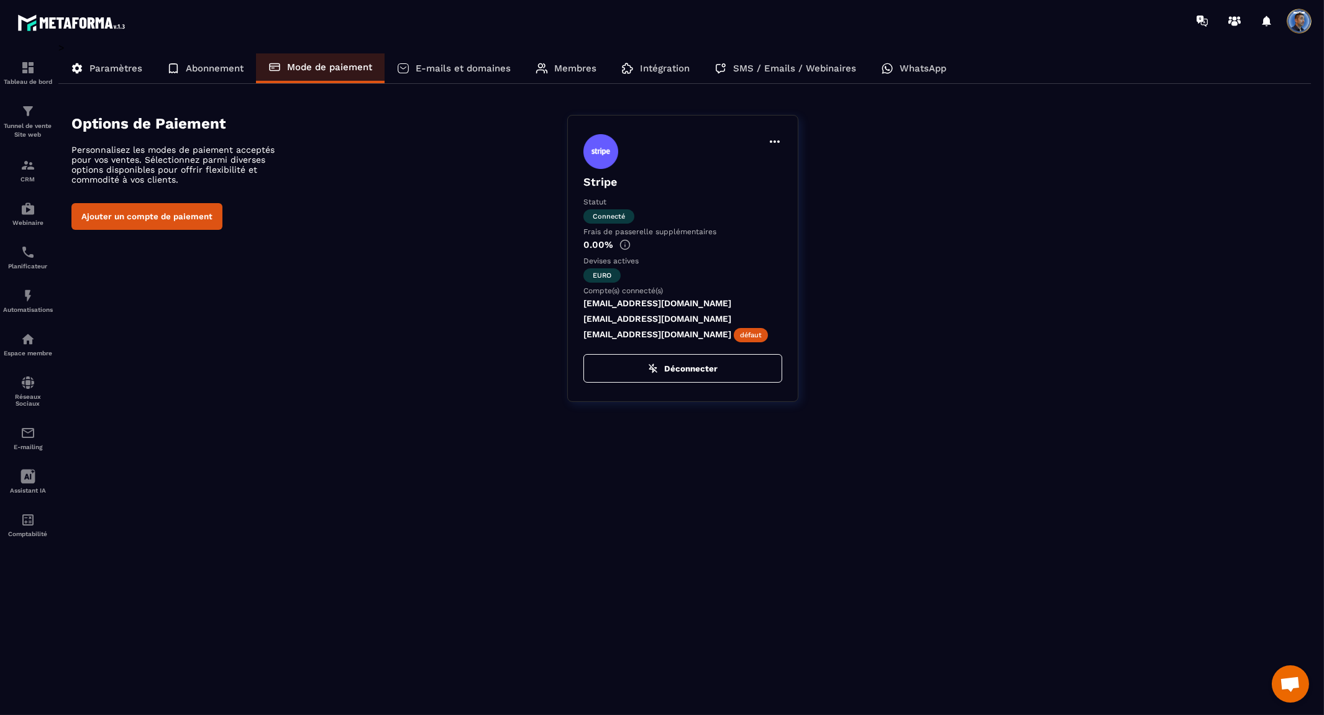
click at [439, 63] on p "E-mails et domaines" at bounding box center [463, 68] width 95 height 11
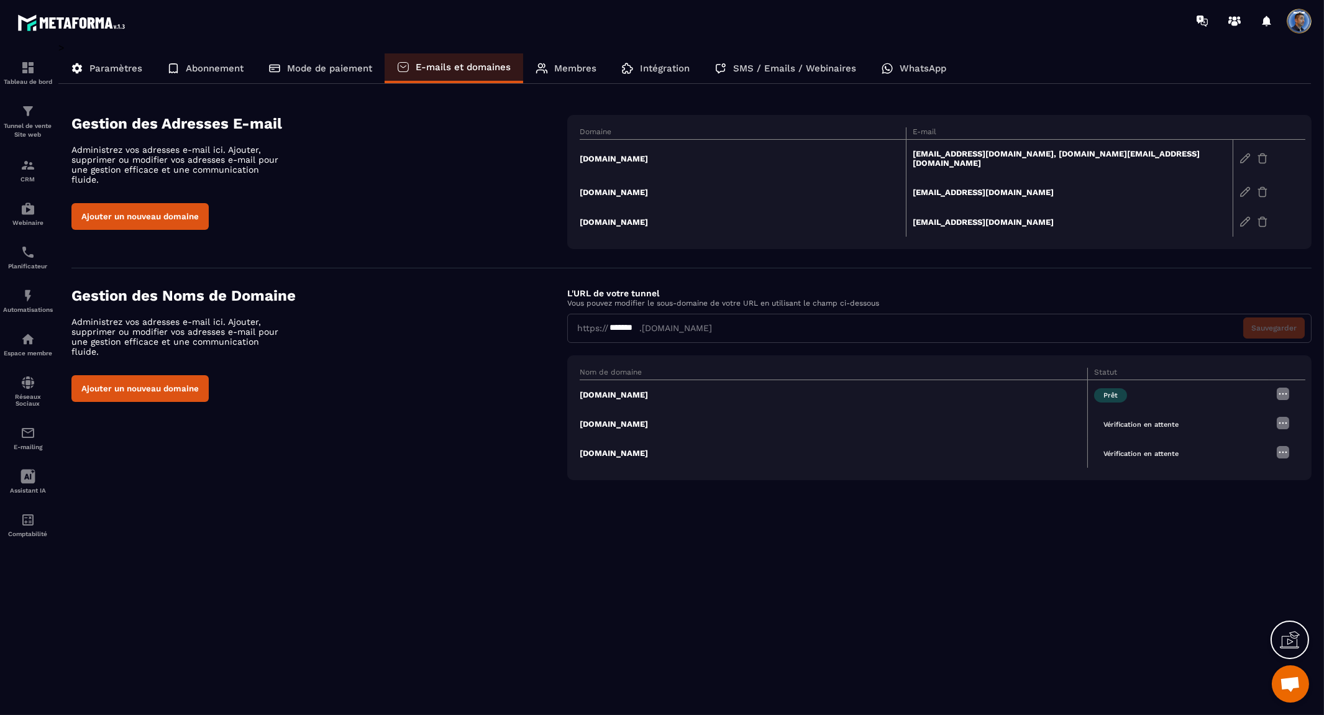
click at [563, 66] on p "Membres" at bounding box center [575, 68] width 42 height 11
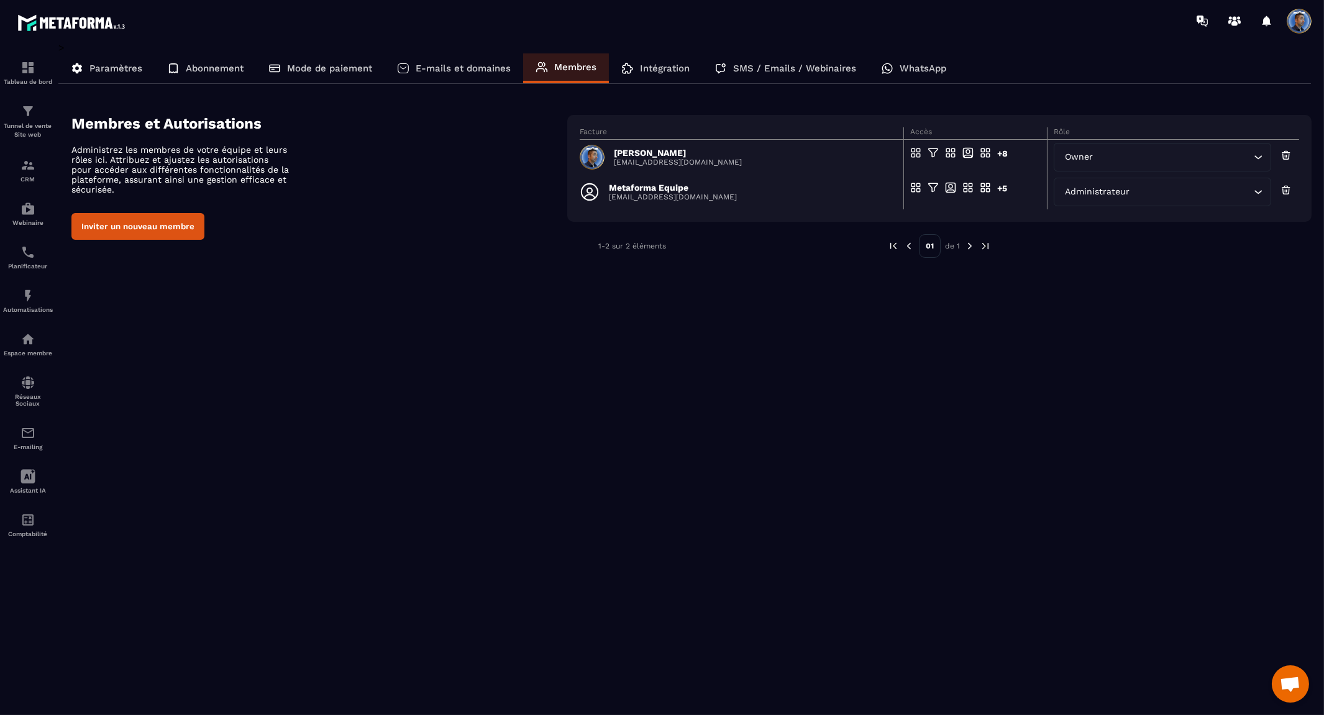
click at [643, 66] on p "Intégration" at bounding box center [665, 68] width 50 height 11
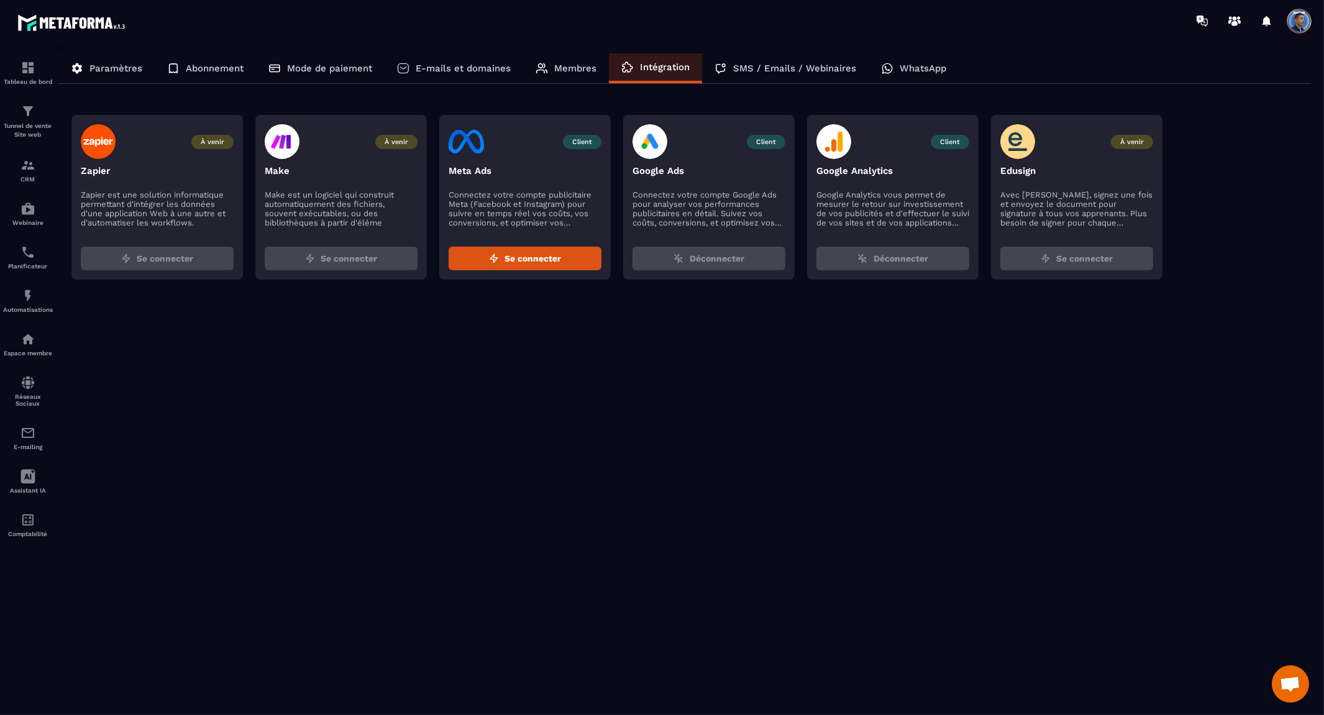
click at [754, 66] on p "SMS / Emails / Webinaires" at bounding box center [794, 68] width 123 height 11
